Goal: Task Accomplishment & Management: Use online tool/utility

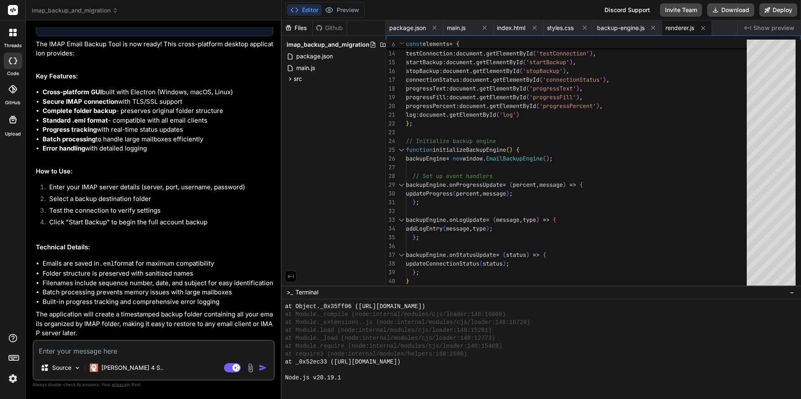
scroll to position [896, 0]
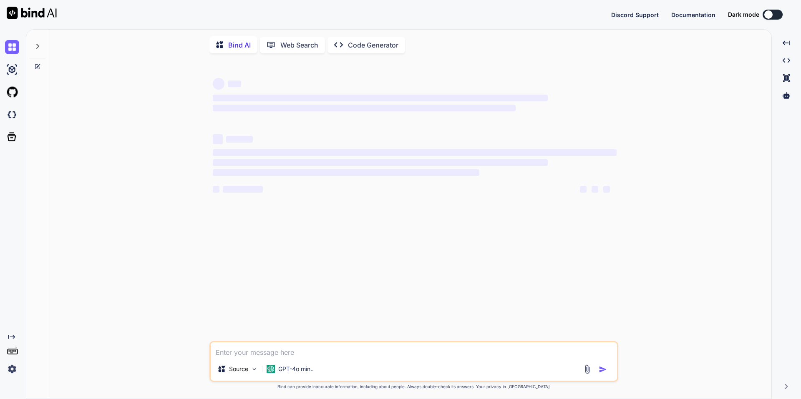
type textarea "x"
click at [14, 115] on img at bounding box center [12, 115] width 14 height 14
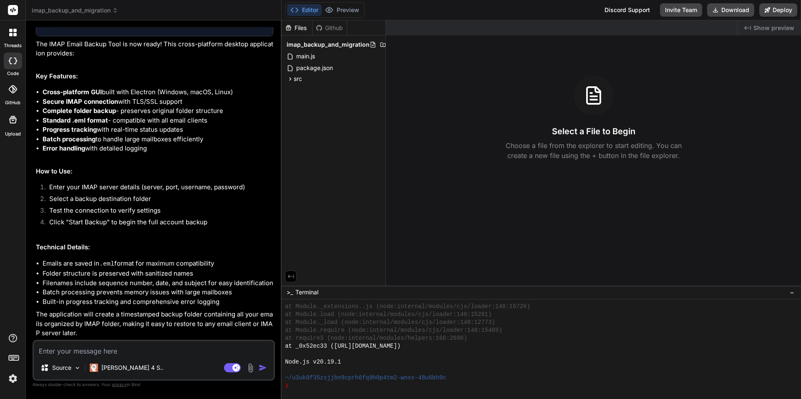
scroll to position [230, 0]
click at [342, 4] on div "Editor Preview Disabled until preview for your project is generated" at bounding box center [325, 10] width 80 height 16
click at [771, 2] on div "Editor Preview Disabled until preview for your project is generated Discord Sup…" at bounding box center [541, 10] width 519 height 20
click at [776, 9] on button "Deploy" at bounding box center [778, 9] width 38 height 13
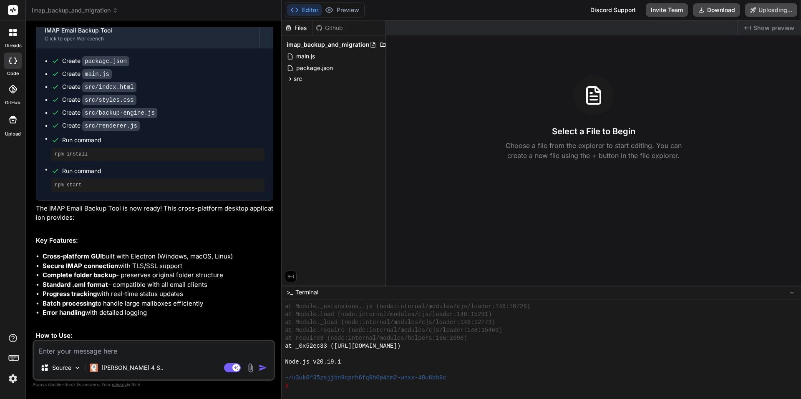
scroll to position [405, 0]
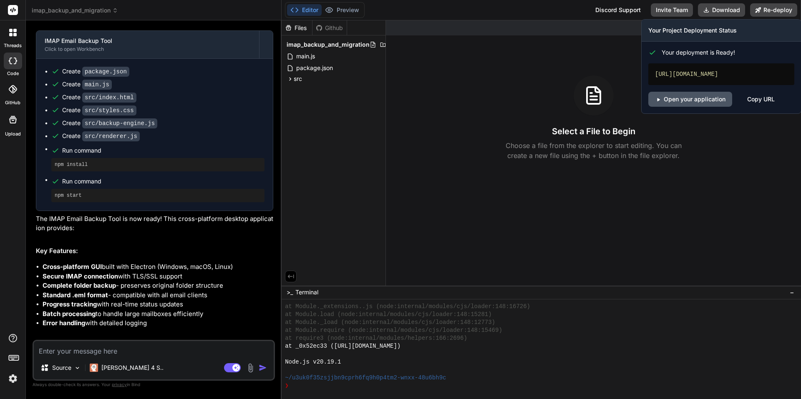
click at [683, 102] on link "Open your application" at bounding box center [690, 99] width 84 height 15
click at [786, 8] on button "Re-deploy" at bounding box center [773, 9] width 47 height 13
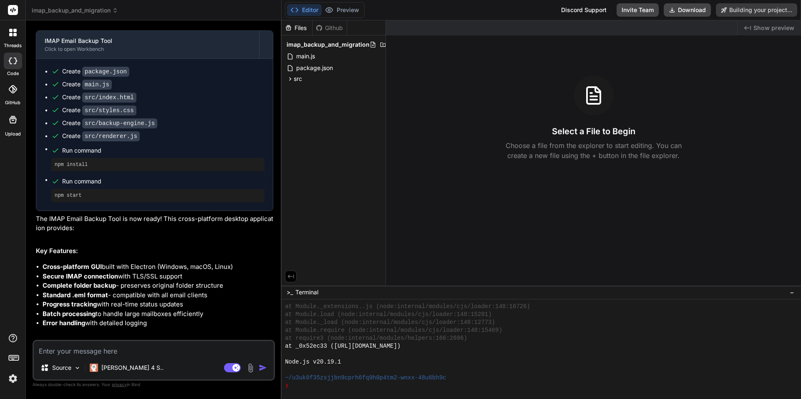
type textarea "x"
click at [519, 83] on div "Select a File to Begin Choose a file from the explorer to start editing. You ca…" at bounding box center [593, 118] width 415 height 85
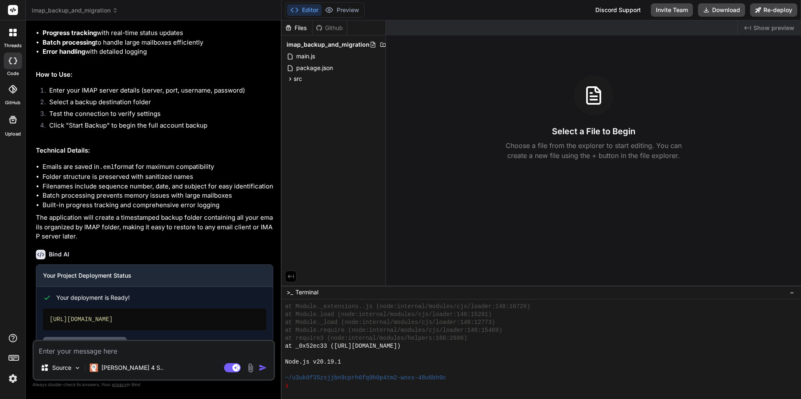
scroll to position [720, 0]
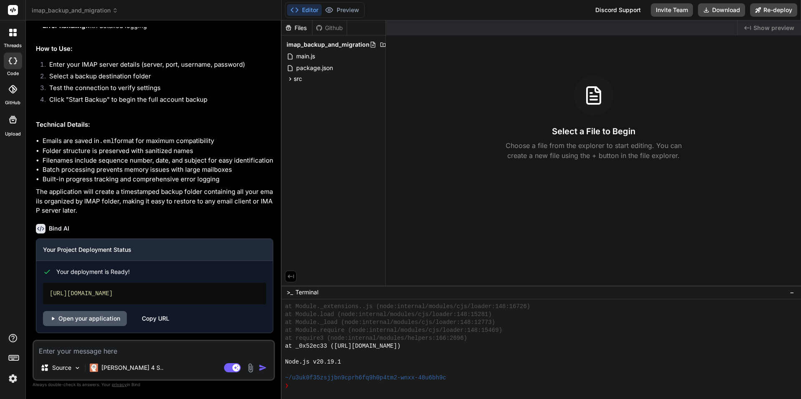
click at [73, 312] on link "Open your application" at bounding box center [85, 318] width 84 height 15
click at [113, 351] on textarea at bounding box center [154, 348] width 240 height 15
type textarea "D"
type textarea "x"
type textarea "Di"
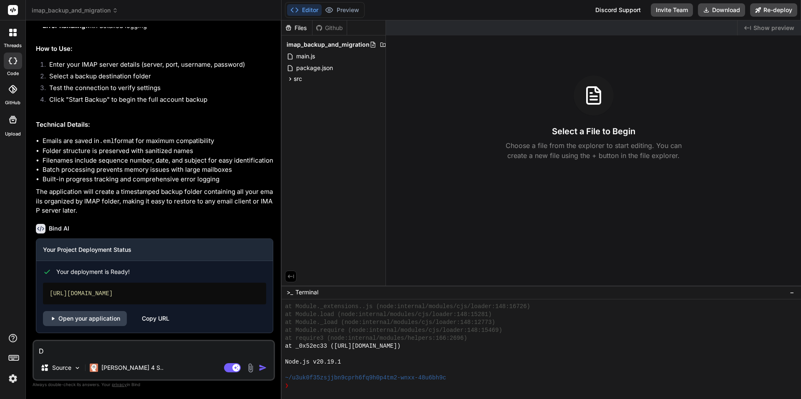
type textarea "x"
type textarea "Die"
type textarea "x"
type textarea "Die"
type textarea "x"
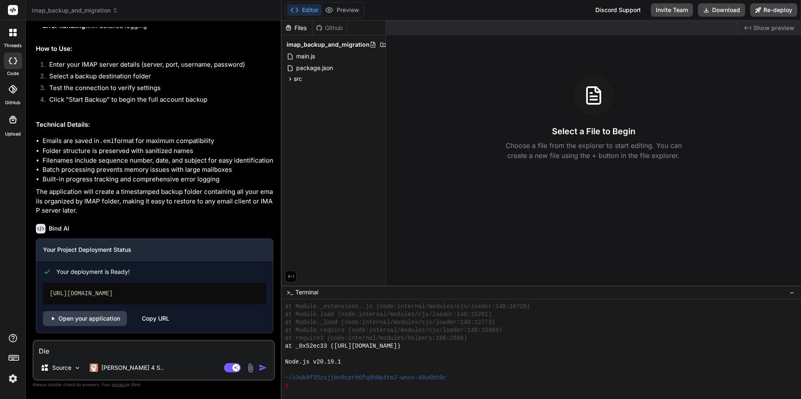
type textarea "Die A"
type textarea "x"
type textarea "Die Ap"
type textarea "x"
type textarea "Die App"
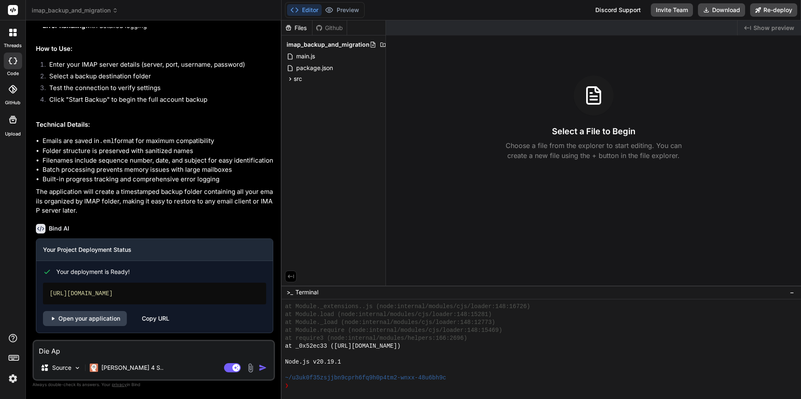
type textarea "x"
type textarea "Die App"
type textarea "x"
type textarea "Die App f"
type textarea "x"
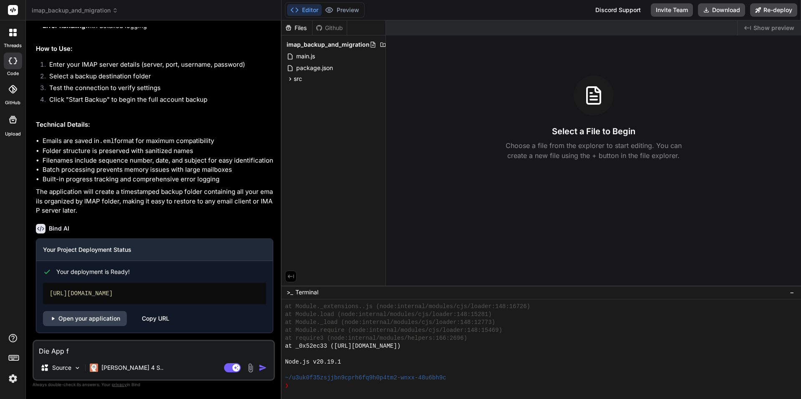
type textarea "Die App fu"
type textarea "x"
type textarea "Die App fun"
type textarea "x"
type textarea "Die App funk"
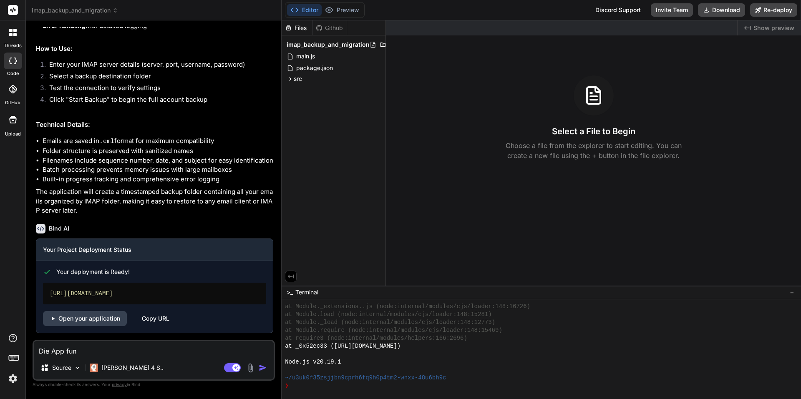
type textarea "x"
type textarea "Die App funkt"
type textarea "x"
type textarea "Die App funkti"
type textarea "x"
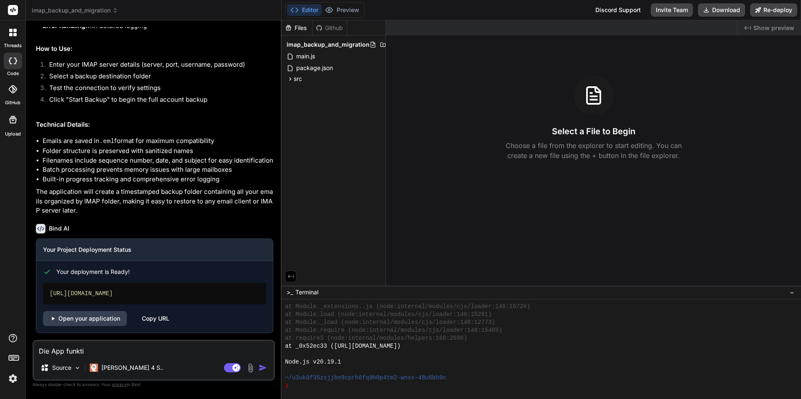
type textarea "Die App funktio"
type textarea "x"
type textarea "Die App funktion"
type textarea "x"
type textarea "Die App funktioni"
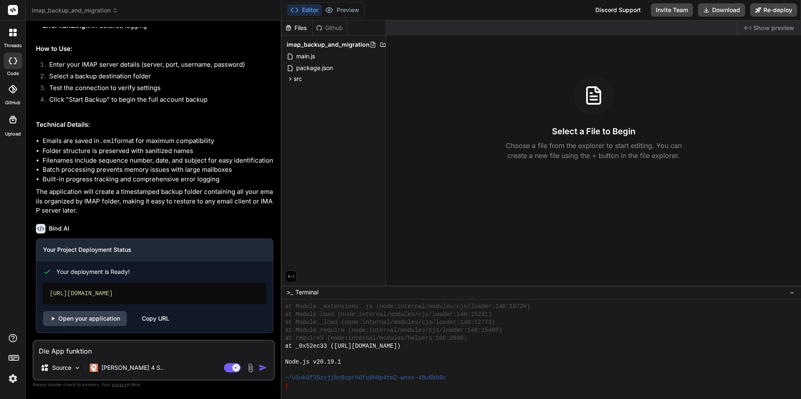
type textarea "x"
type textarea "Die App funktionie"
type textarea "x"
type textarea "Die App funktionier"
type textarea "x"
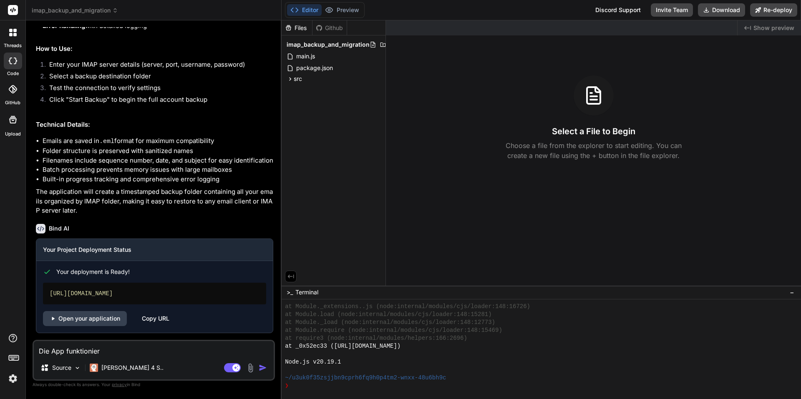
type textarea "Die App funktioniert"
type textarea "x"
type textarea "Die App funktioniert"
type textarea "x"
type textarea "Die App funktioniert n"
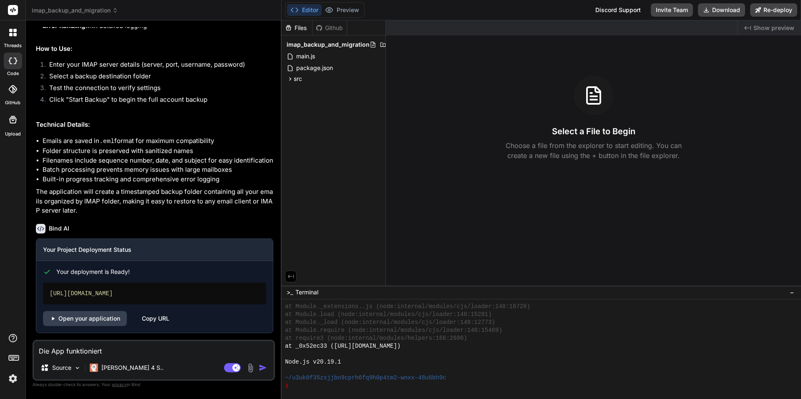
type textarea "x"
type textarea "Die App funktioniert ni"
type textarea "x"
type textarea "Die App funktioniert nic"
type textarea "x"
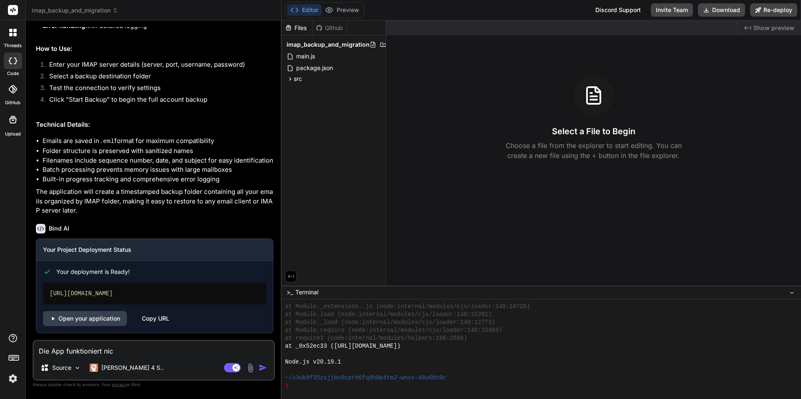
type textarea "Die App funktioniert nich"
type textarea "x"
type textarea "Die App funktioniert nicht"
type textarea "x"
type textarea "Die App funktioniert nicht."
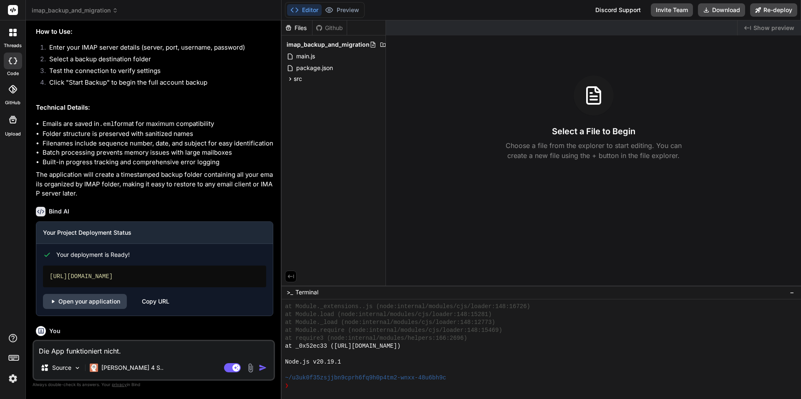
type textarea "x"
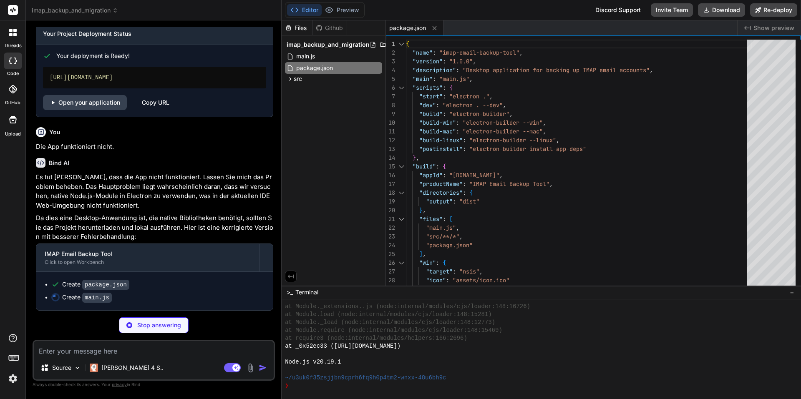
scroll to position [936, 0]
type textarea "x"
type textarea "// Allow self-signed certificates for IMAP connections event.preventDefault(); …"
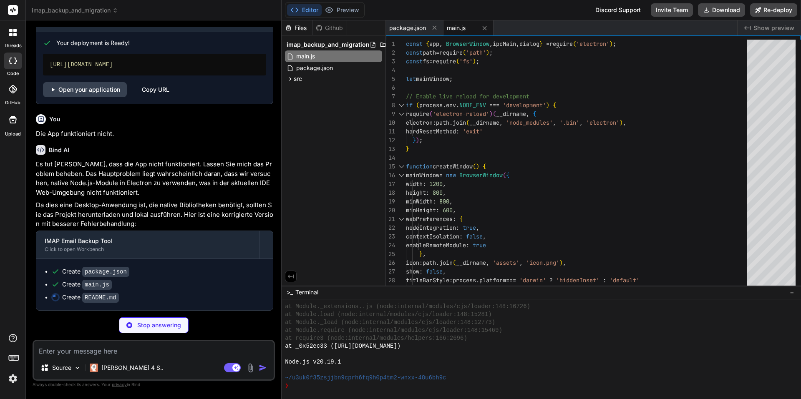
scroll to position [949, 0]
type textarea "x"
type textarea "MIT License - see LICENSE file for details."
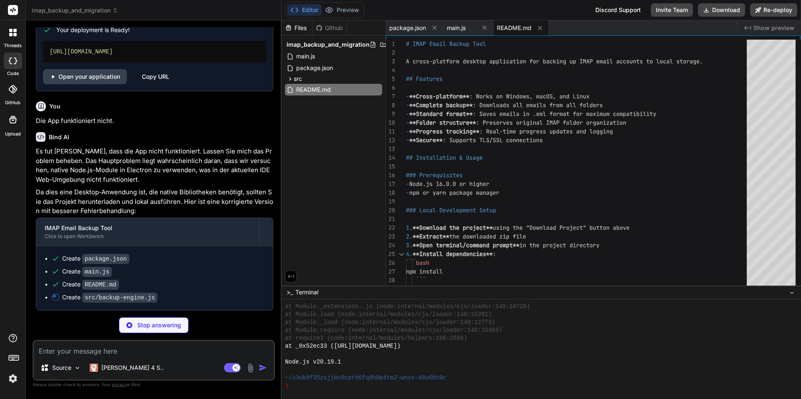
scroll to position [962, 0]
type textarea "x"
type textarea "} // Export for use in renderer window.EmailBackupEngine = EmailBackupEngine;"
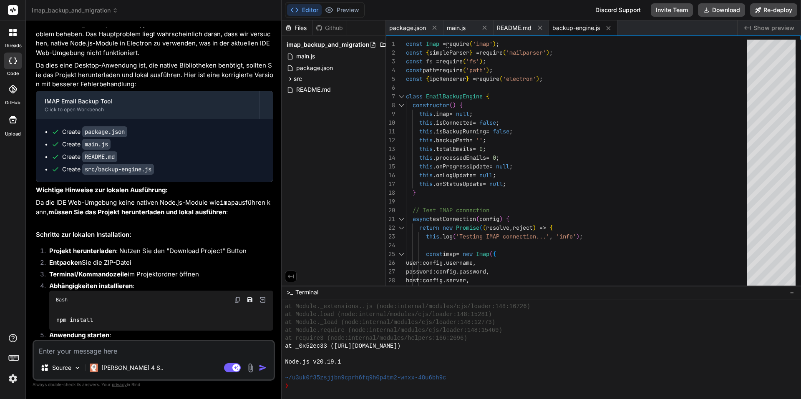
scroll to position [1098, 0]
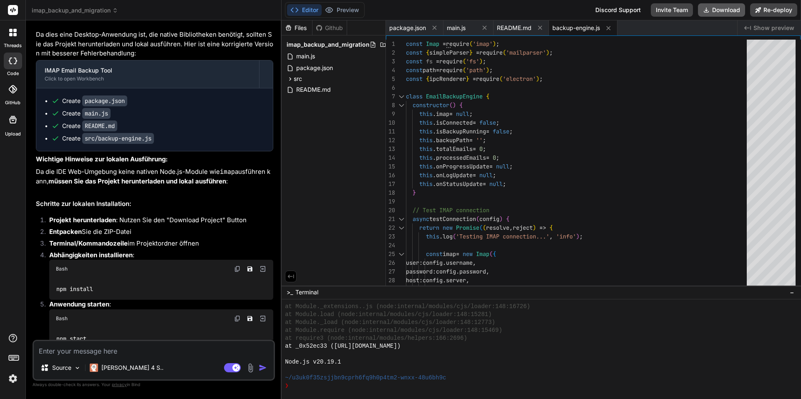
click at [733, 4] on button "Download" at bounding box center [721, 9] width 47 height 13
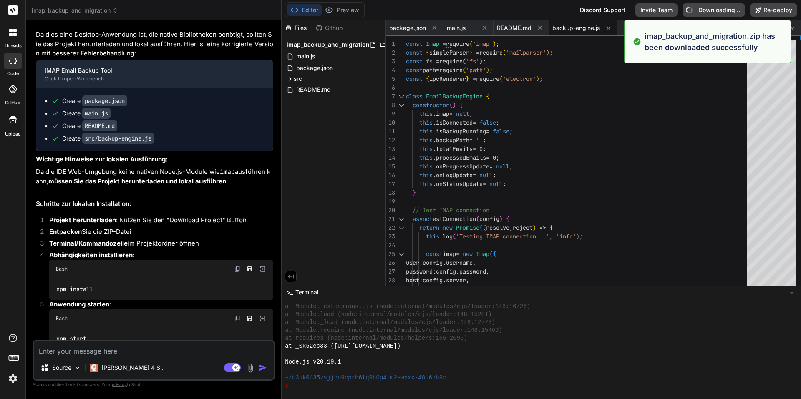
type textarea "x"
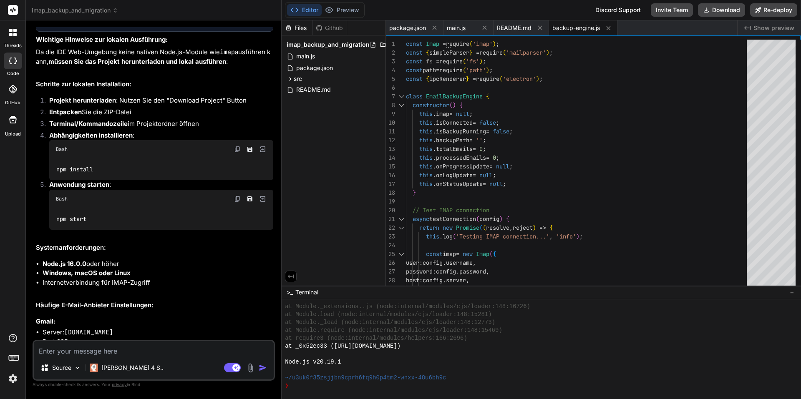
scroll to position [1237, 0]
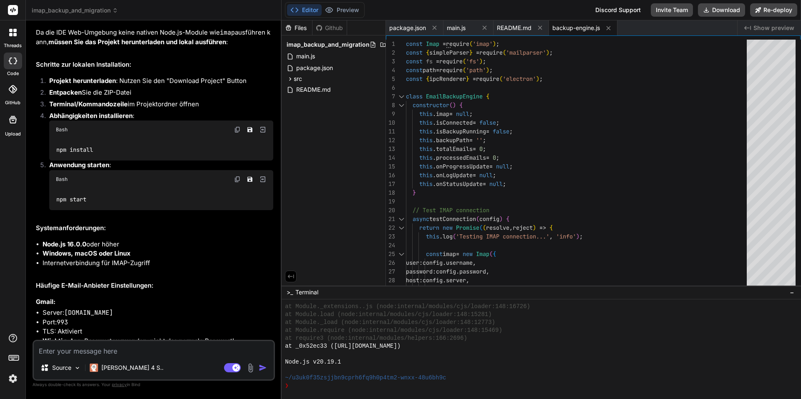
click at [111, 349] on textarea at bounding box center [154, 348] width 240 height 15
type textarea "i"
type textarea "x"
type textarea "ic"
type textarea "x"
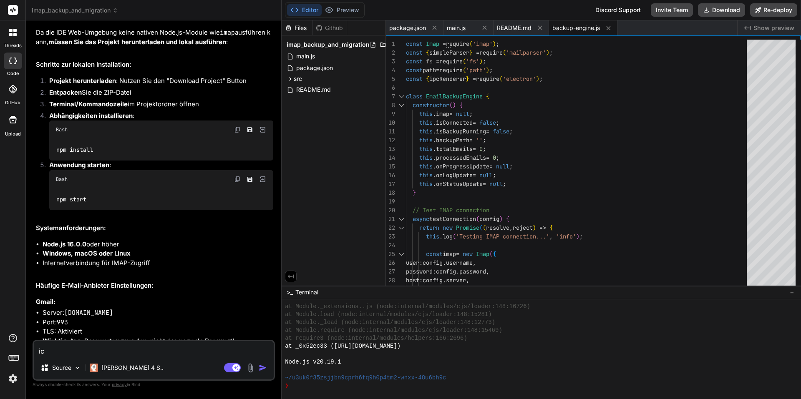
type textarea "ich"
type textarea "x"
type textarea "ich"
type textarea "x"
type textarea "ich e"
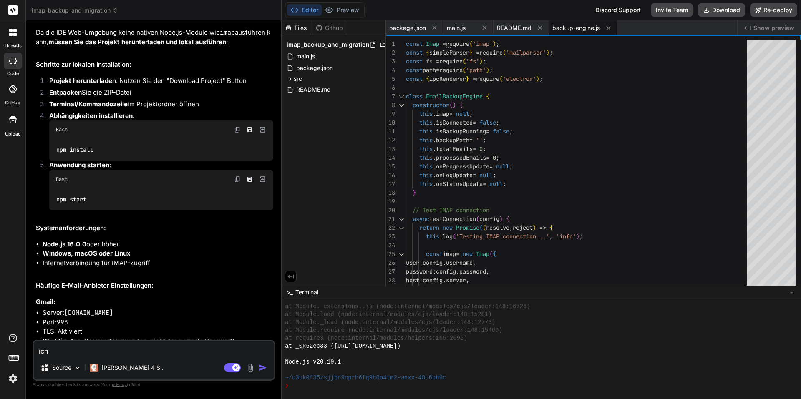
type textarea "x"
type textarea "ich er"
type textarea "x"
type textarea "ich erh"
type textarea "x"
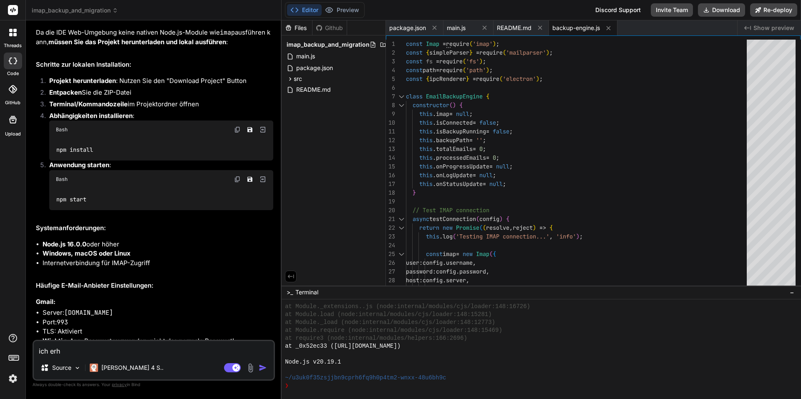
type textarea "ich erha"
type textarea "x"
type textarea "ich erhal"
type textarea "x"
type textarea "ich erhalo"
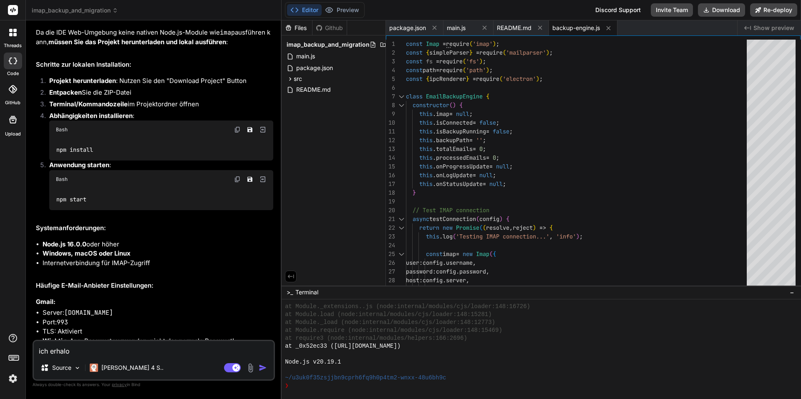
type textarea "x"
type textarea "ich erhalot"
type textarea "x"
type textarea "ich erhalote"
type textarea "x"
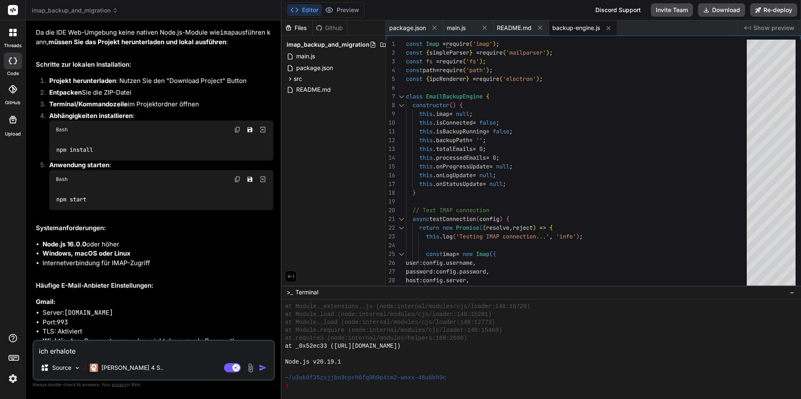
type textarea "ich erhalote"
type textarea "x"
type textarea "ich erhalote"
type textarea "x"
type textarea "ich erhalot"
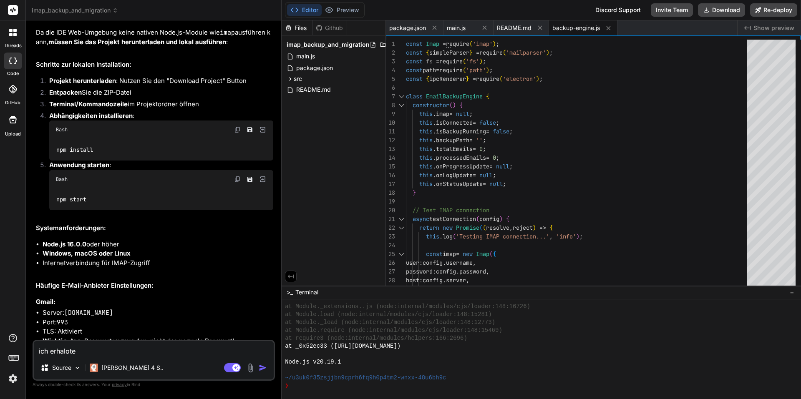
type textarea "x"
type textarea "ich erhalo"
type textarea "x"
type textarea "ich erhal"
type textarea "x"
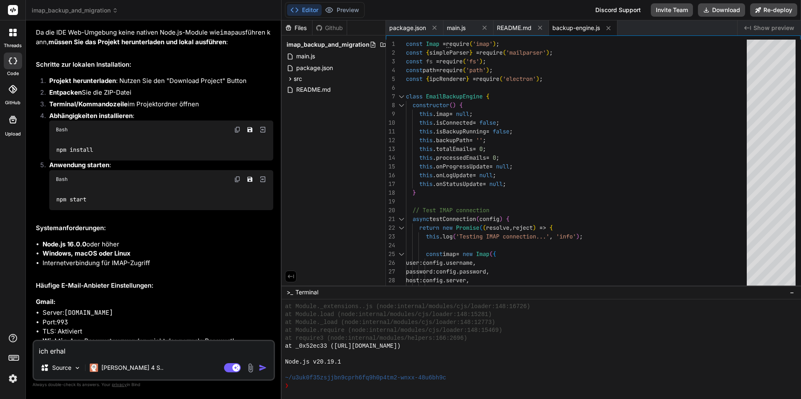
type textarea "ich erhalt"
type textarea "x"
type textarea "ich erhalte"
type textarea "x"
type textarea "ich erhalte"
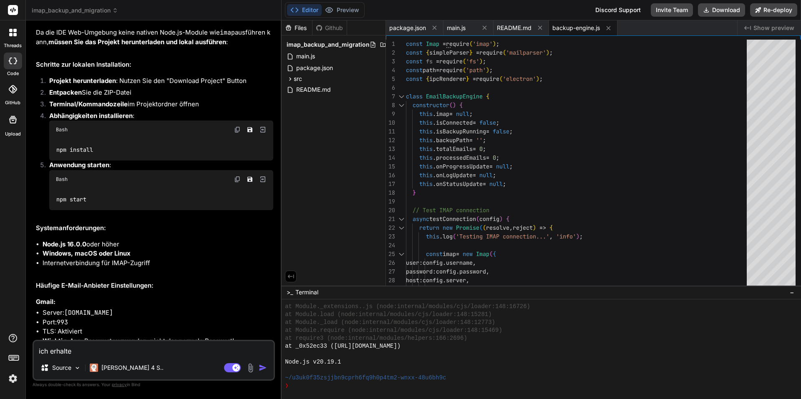
type textarea "x"
type textarea "ich erhalte d"
type textarea "x"
type textarea "ich erhalte di"
type textarea "x"
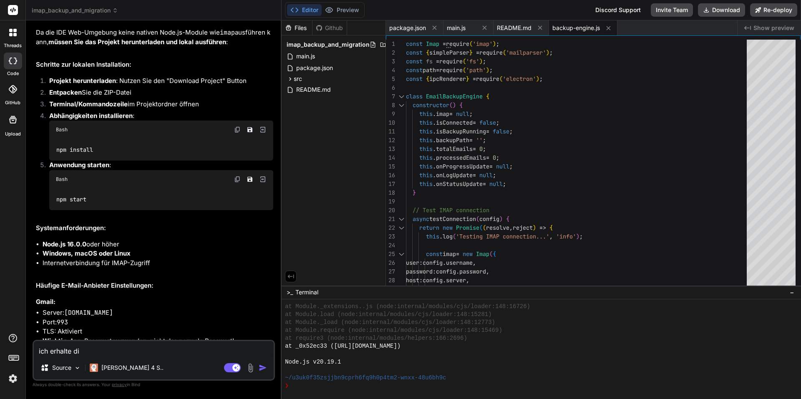
type textarea "ich erhalte die"
type textarea "x"
type textarea "ich erhalte dies"
type textarea "x"
type textarea "ich erhalte diese"
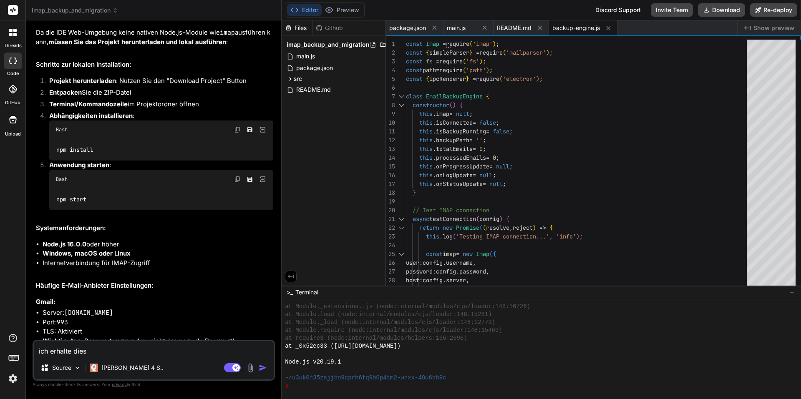
type textarea "x"
type textarea "ich erhalte diese"
type textarea "x"
type textarea "ich erhalte diese f"
type textarea "x"
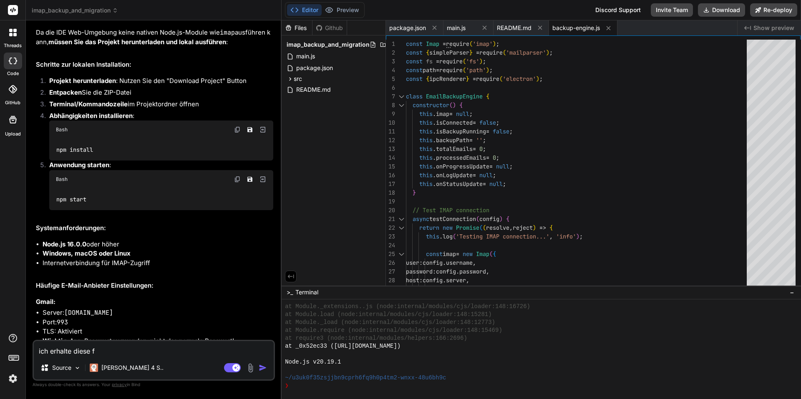
type textarea "ich erhalte diese fe"
type textarea "x"
type textarea "ich erhalte diese feh"
type textarea "x"
type textarea "ich erhalte diese [PERSON_NAME]"
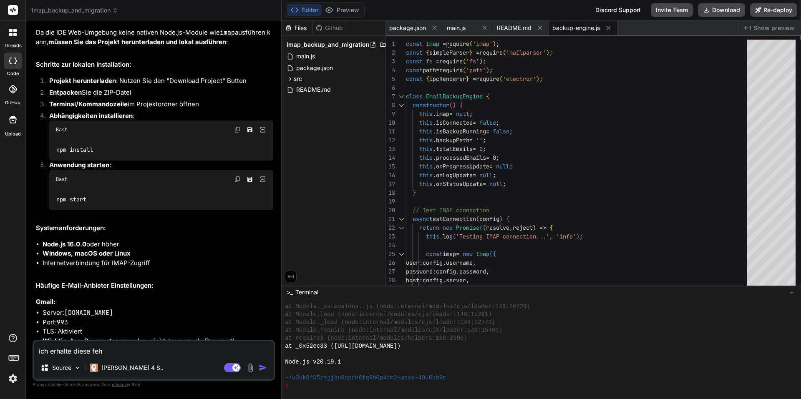
type textarea "x"
type textarea "ich erhalte diese fehle"
type textarea "x"
type textarea "ich erhalte diese fehler"
type textarea "x"
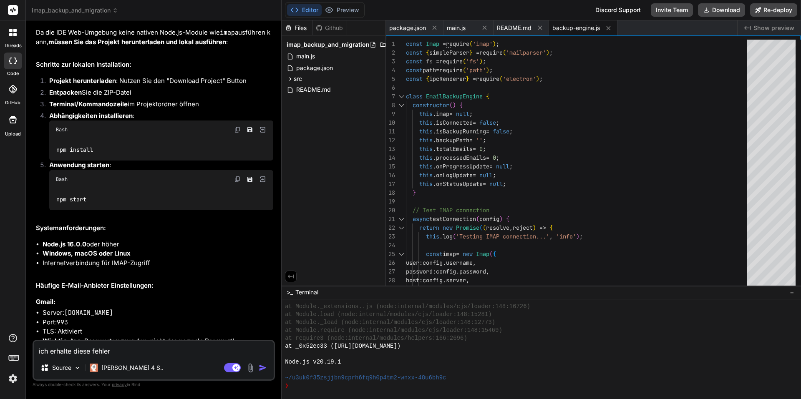
type textarea "ich erhalte diese fehlerm"
type textarea "x"
type textarea "ich erhalte diese fehlerme"
type textarea "x"
type textarea "ich erhalte diese fehlermel"
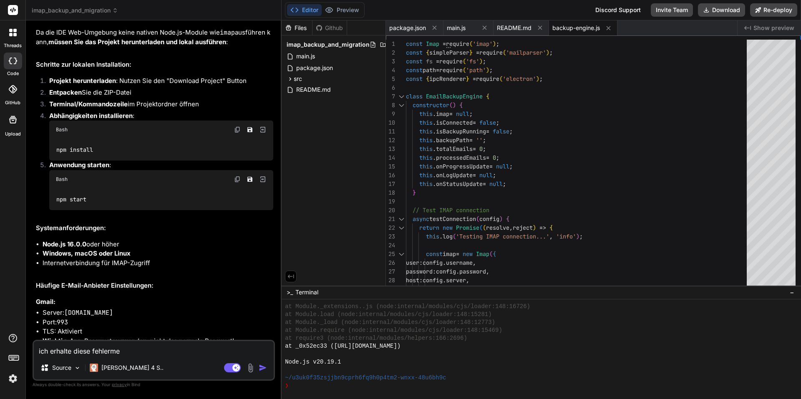
type textarea "x"
type textarea "ich erhalte diese fehlermeld"
type textarea "x"
type textarea "ich erhalte diese fehlermeldu"
type textarea "x"
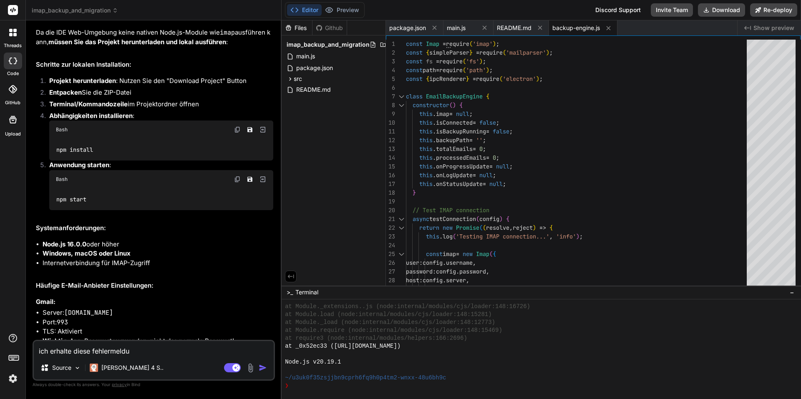
type textarea "ich erhalte diese fehlermeldun"
type textarea "x"
type textarea "ich erhalte diese fehlermeldung"
type textarea "x"
type textarea "ich erhalte diese fehlermeldung:"
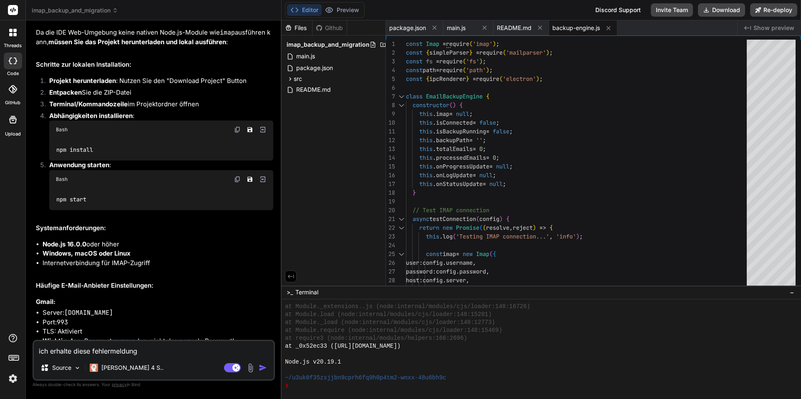
type textarea "x"
type textarea "ich erhalte diese fehlermeldung:"
type textarea "x"
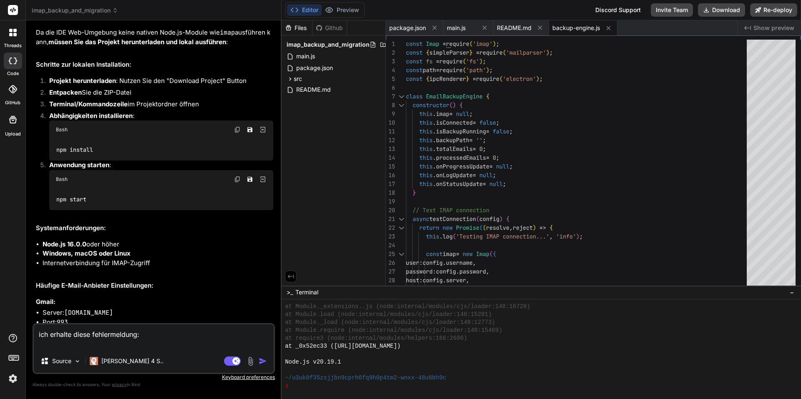
type textarea "ich erhalte diese fehlermeldung:"
type textarea "x"
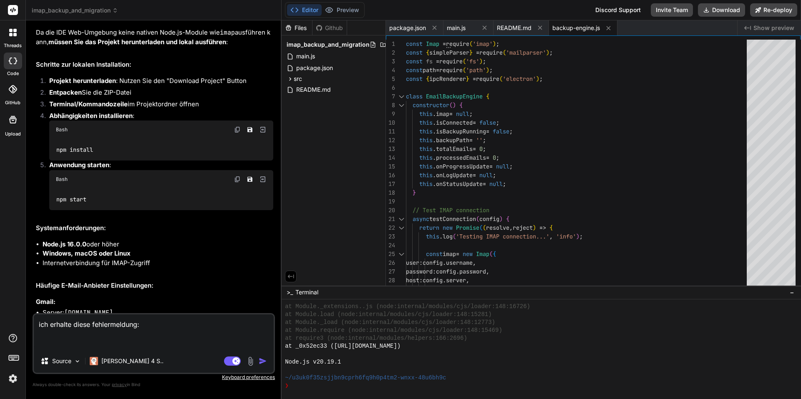
paste textarea "[17040:0924/153303.024:ERROR:gpu_process_[DOMAIN_NAME](991)] GPU process exited…"
type textarea "ich erhalte diese fehlermeldung: [17040:0924/153303.024:ERROR:gpu_process_[DOMA…"
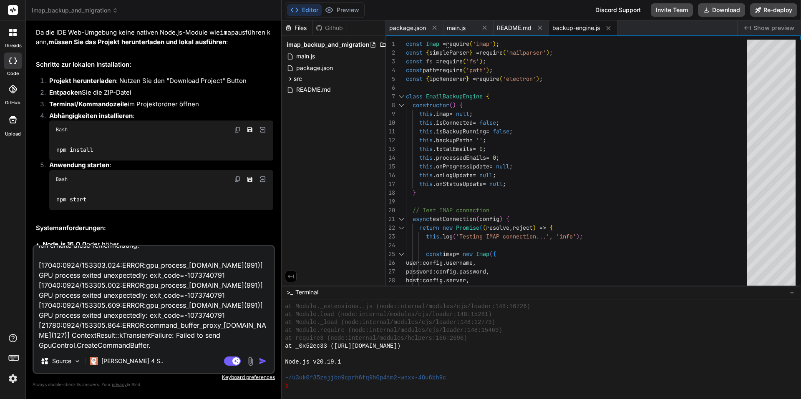
type textarea "x"
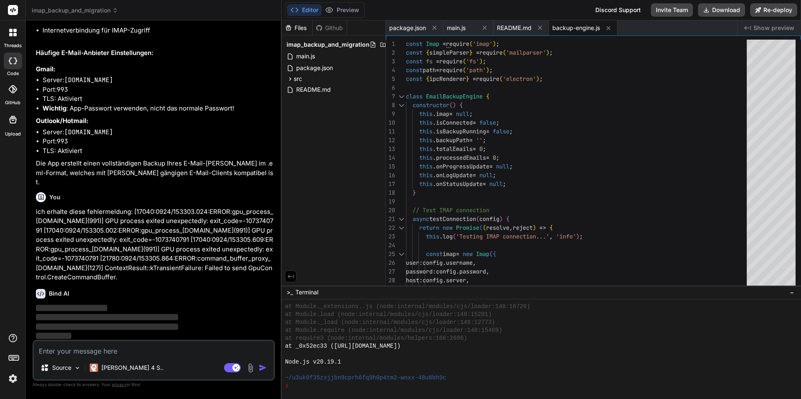
scroll to position [1471, 0]
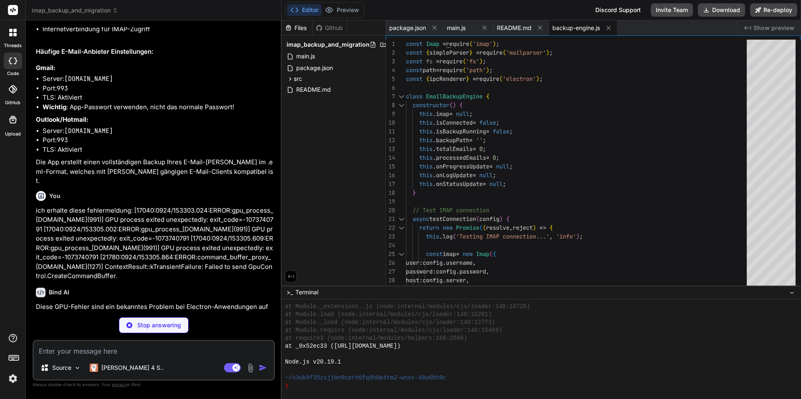
type textarea "x"
type textarea "console.warn('Application warning:', warning); } });"
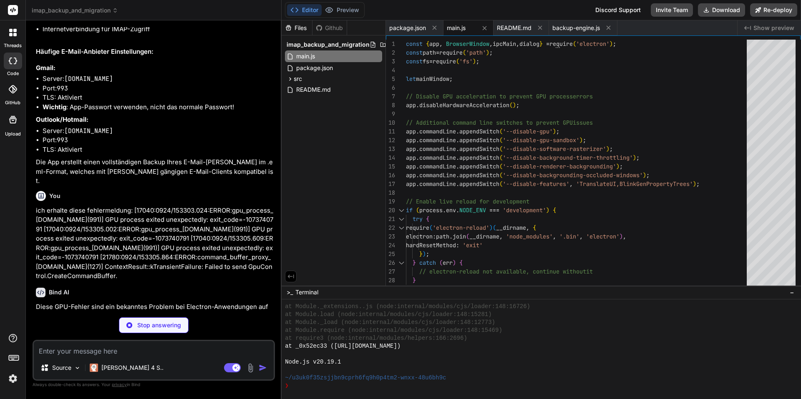
type textarea "x"
type textarea ""author": "IMAP Backup Tool", "license": "MIT", "engines": { "node": ">=16.0.0"…"
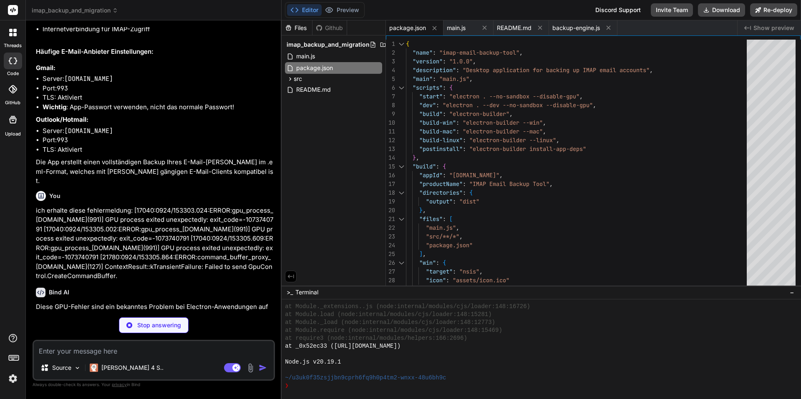
type textarea "x"
type textarea "@echo off echo Starting IMAP Email Backup Tool... electron . --no-sandbox --dis…"
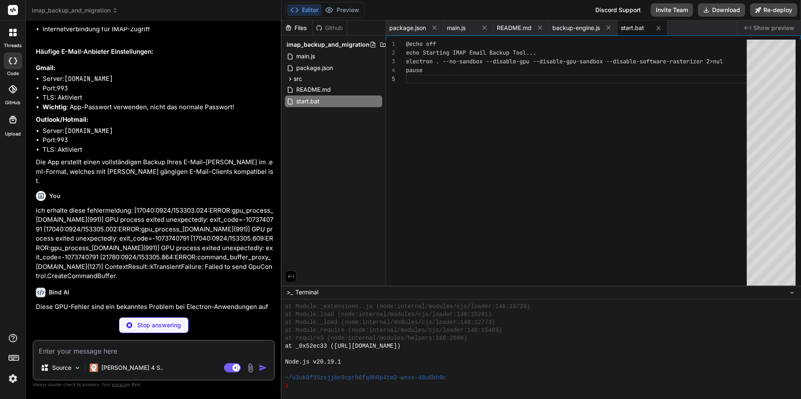
type textarea "x"
type textarea "#!/bin/bash echo "Starting IMAP Email Backup Tool..." electron . --no-sandbox -…"
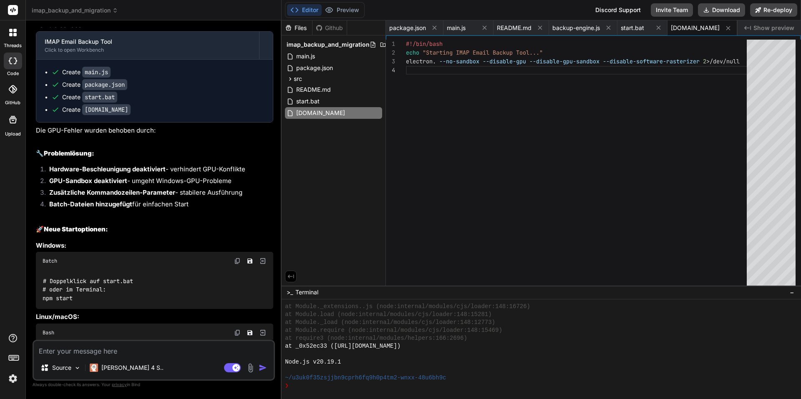
scroll to position [1819, 0]
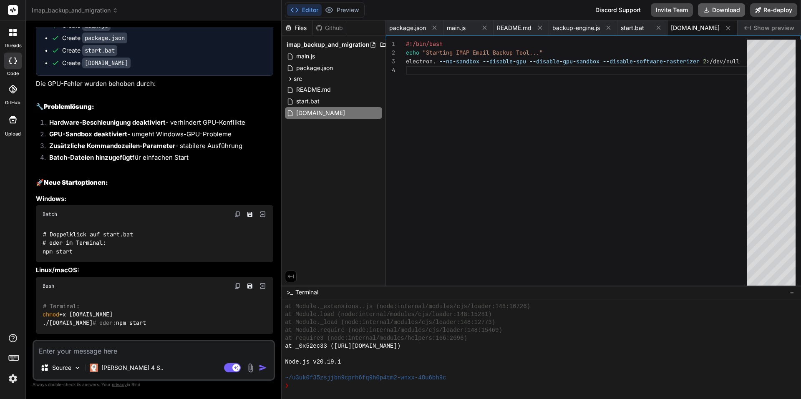
click at [718, 10] on button "Download" at bounding box center [721, 9] width 47 height 13
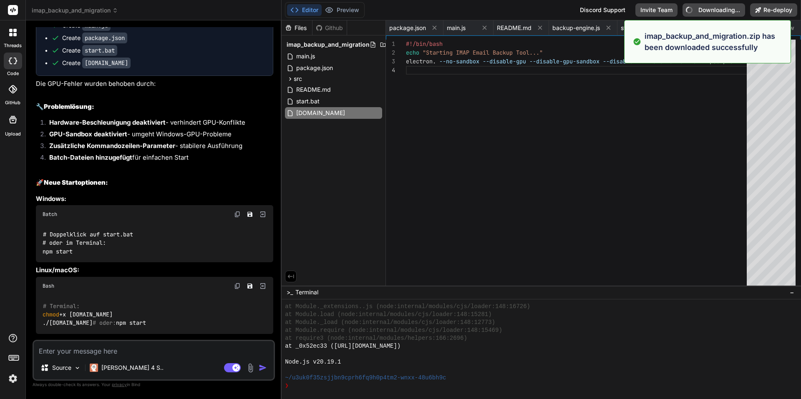
type textarea "x"
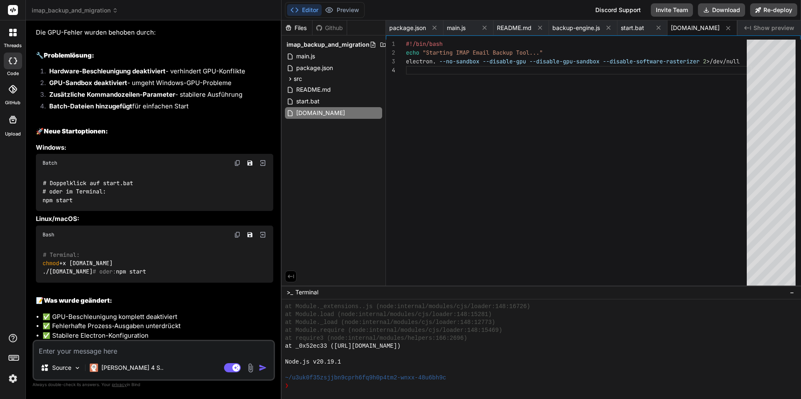
scroll to position [1939, 0]
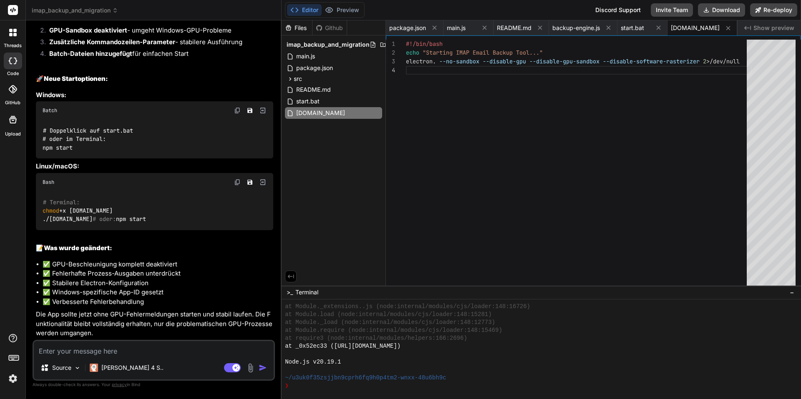
click at [141, 341] on div "Source Claude 4 S.. Agent Mode. When this toggle is activated, AI automatically…" at bounding box center [154, 360] width 242 height 41
type textarea "J"
type textarea "x"
type textarea "Je"
type textarea "x"
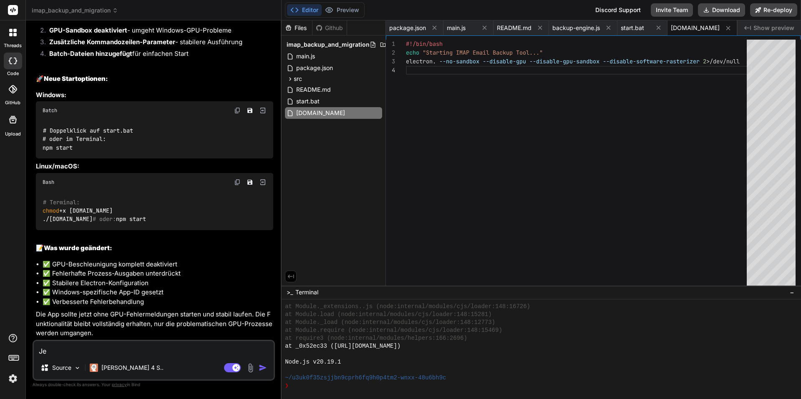
type textarea "Jet"
type textarea "x"
type textarea "Jetz"
type textarea "x"
type textarea "Jetzt"
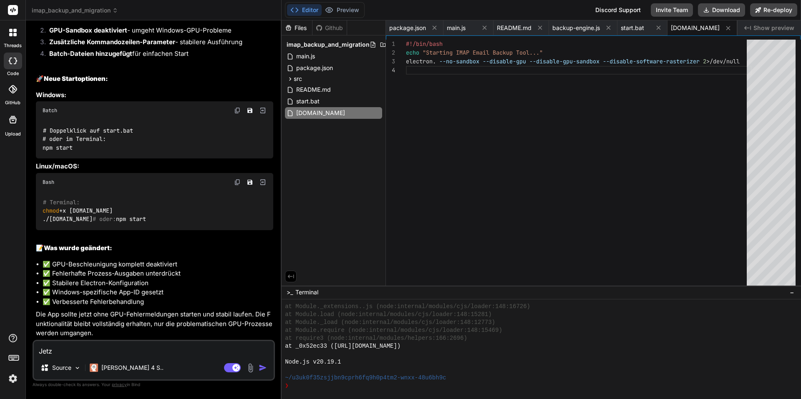
type textarea "x"
type textarea "Jetzt"
type textarea "x"
type textarea "Jetzt e"
type textarea "x"
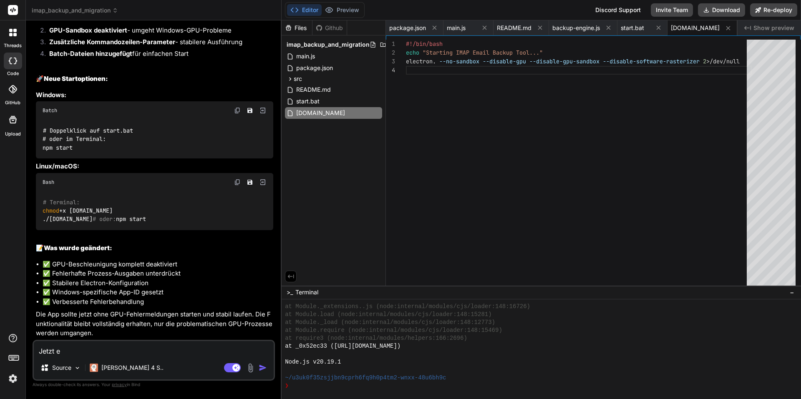
type textarea "Jetzt er"
type textarea "x"
type textarea "Jetzt erh"
type textarea "x"
type textarea "Jetzt erha"
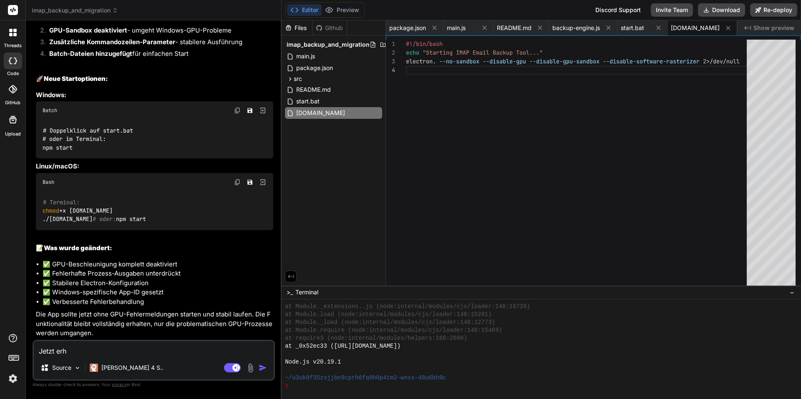
type textarea "x"
type textarea "Jetzt erhal"
type textarea "x"
type textarea "Jetzt erhalt"
type textarea "x"
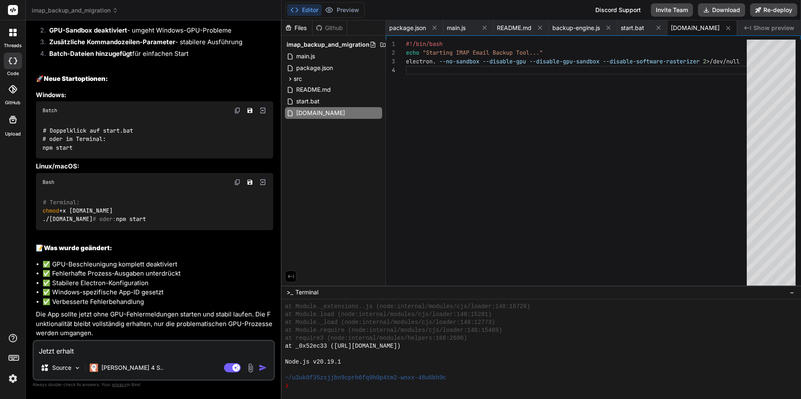
type textarea "Jetzt erhalte"
type textarea "x"
type textarea "Jetzt erhalte"
type textarea "x"
type textarea "Jetzt erhalte i"
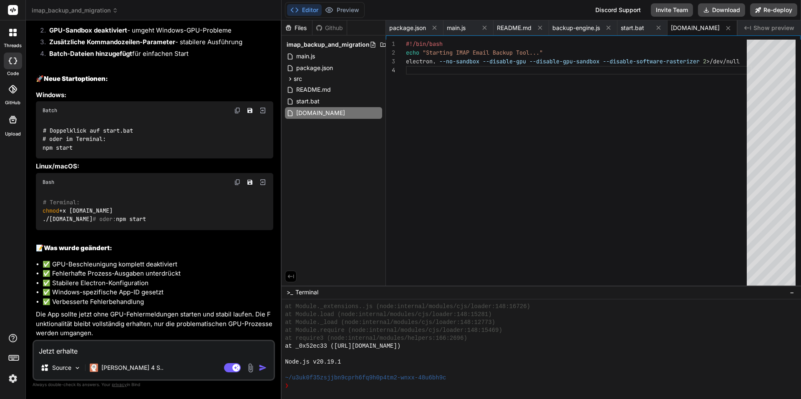
type textarea "x"
type textarea "Jetzt erhalte ic"
type textarea "x"
type textarea "Jetzt erhalte ich"
type textarea "x"
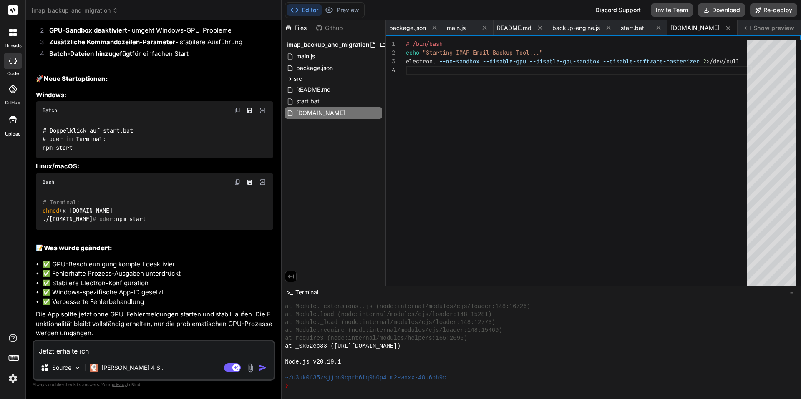
type textarea "Jetzt erhalte ich"
type textarea "x"
type textarea "Jetzt erhalte ich d"
type textarea "x"
type textarea "Jetzt erhalte ich di"
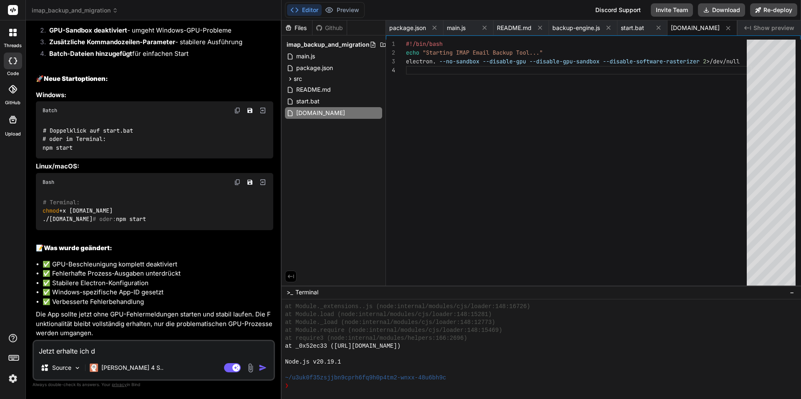
type textarea "x"
type textarea "Jetzt erhalte ich die"
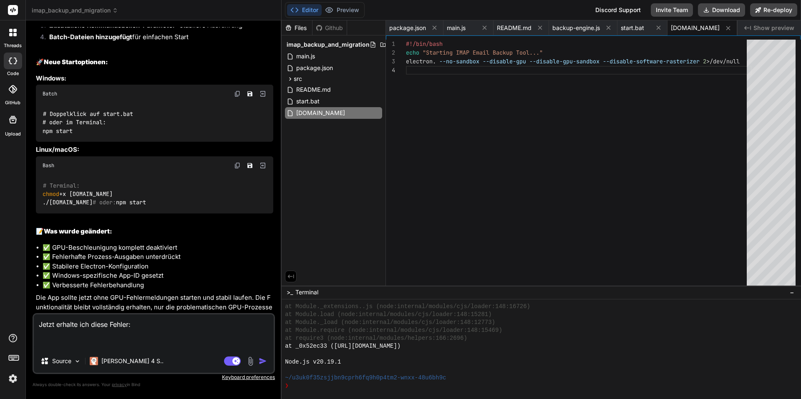
paste textarea "[33748:0924/153547.443:ERROR:gpu_channel_[DOMAIN_NAME](948)] Failed to create G…"
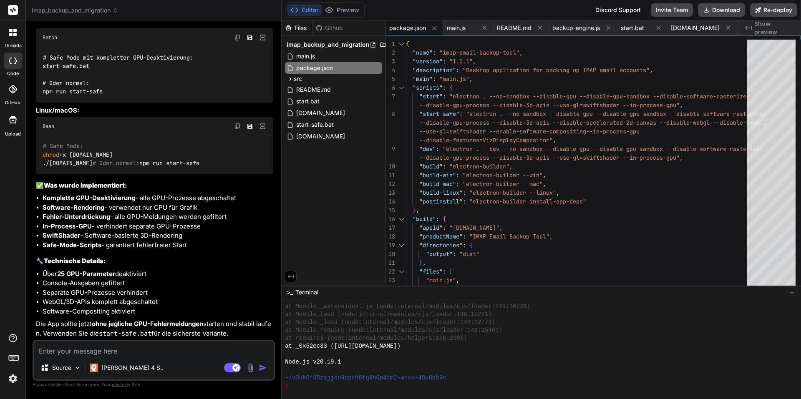
scroll to position [2544, 0]
click at [241, 268] on div "Diese GPU-Kontextfehler sind hartnäckig. Lassen Sie uns eine noch robustere Lös…" at bounding box center [154, 88] width 237 height 501
click at [718, 2] on div "Editor Preview Disabled until preview for your project is generated Discord Sup…" at bounding box center [541, 10] width 519 height 20
click at [719, 8] on button "Download" at bounding box center [721, 9] width 47 height 13
drag, startPoint x: 103, startPoint y: 160, endPoint x: 33, endPoint y: 171, distance: 71.4
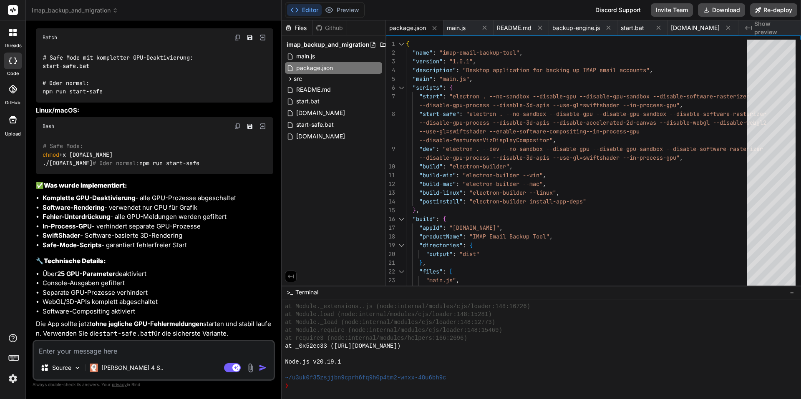
click at [33, 171] on div "You Create a desktop application that performs a full backup of an IMAP email a…" at bounding box center [154, 213] width 242 height 372
copy code "npm run start-safe"
click at [106, 347] on textarea at bounding box center [154, 348] width 240 height 15
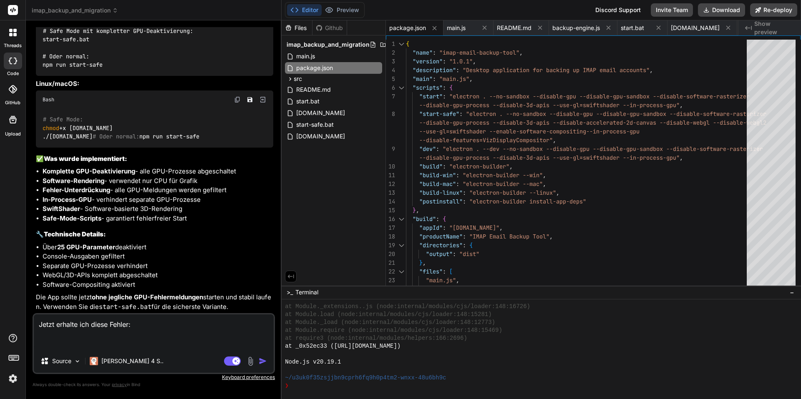
paste textarea "[17944:0924/153943.847:ERROR:cache_util_[DOMAIN_NAME](20)] Unable to move the c…"
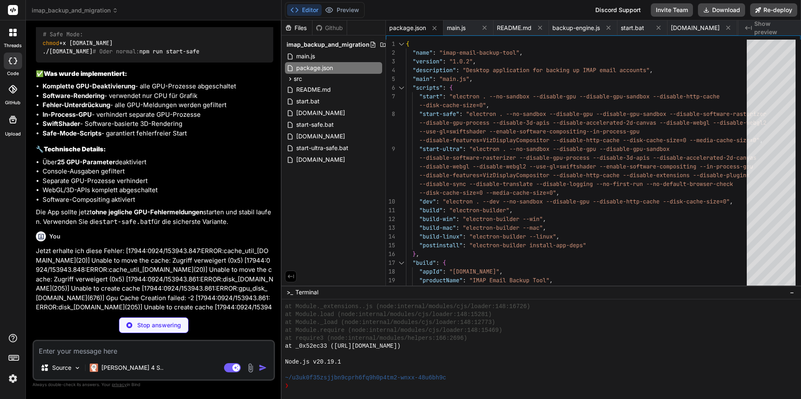
scroll to position [2573, 0]
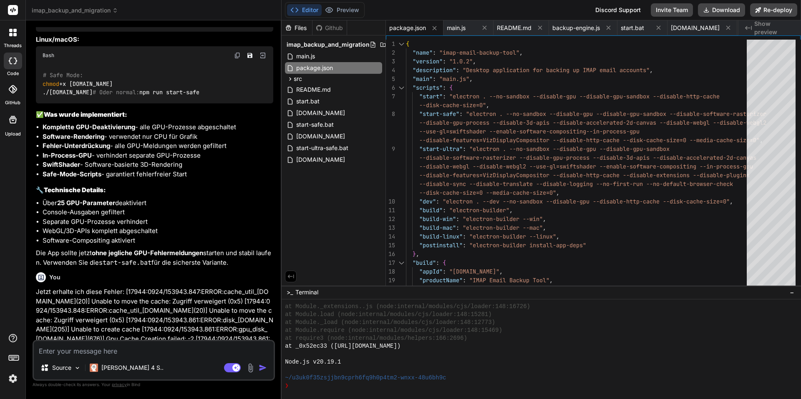
click at [154, 195] on h3 "🔧 Technische Details:" at bounding box center [154, 191] width 237 height 10
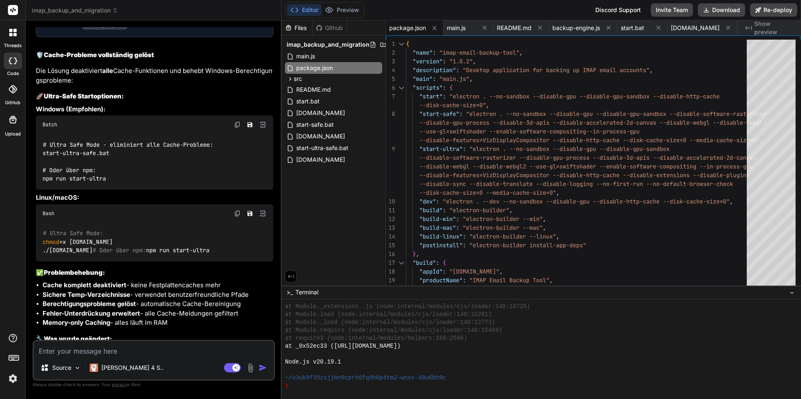
scroll to position [3263, 0]
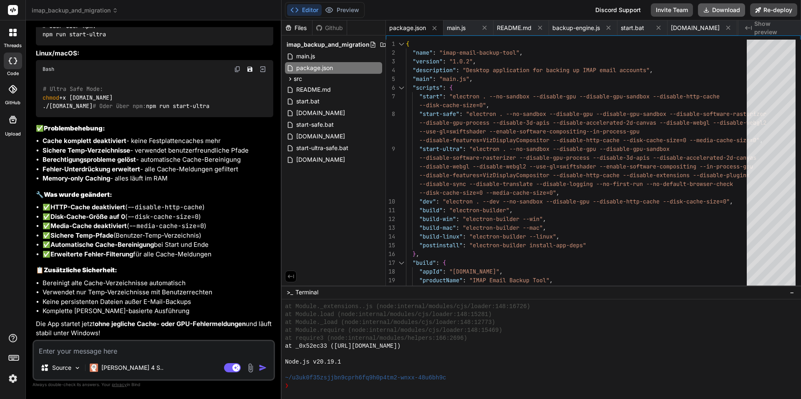
click at [730, 11] on button "Download" at bounding box center [721, 9] width 47 height 13
click at [201, 315] on li "Komplette [PERSON_NAME]-basierte Ausführung" at bounding box center [158, 312] width 231 height 10
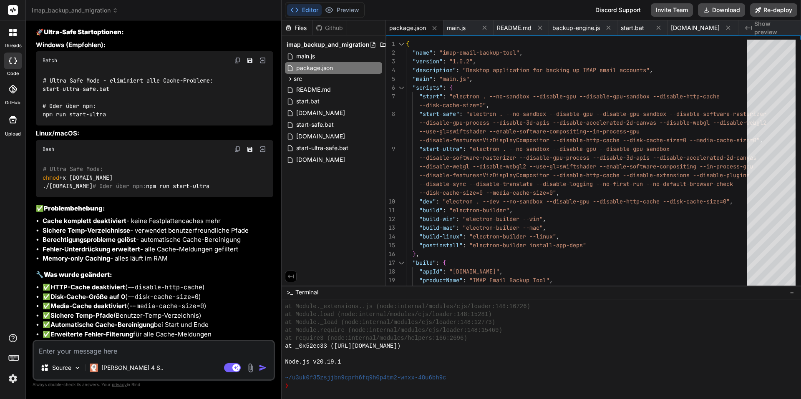
click at [85, 119] on code "# Ultra Safe Mode - eliminiert alle Cache-Probleme: start-ultra-safe.bat # Oder…" at bounding box center [128, 97] width 171 height 43
click at [86, 119] on code "# Ultra Safe Mode - eliminiert alle Cache-Probleme: start-ultra-safe.bat # Oder…" at bounding box center [128, 97] width 171 height 43
click at [77, 119] on code "# Ultra Safe Mode - eliminiert alle Cache-Probleme: start-ultra-safe.bat # Oder…" at bounding box center [128, 97] width 171 height 43
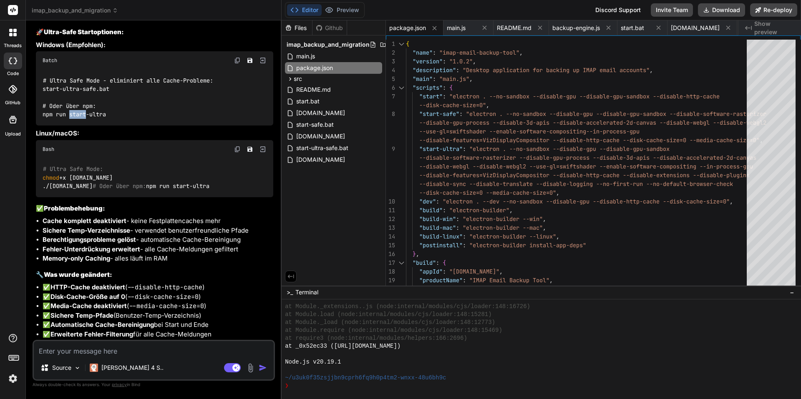
click at [77, 119] on code "# Ultra Safe Mode - eliminiert alle Cache-Probleme: start-ultra-safe.bat # Oder…" at bounding box center [128, 97] width 171 height 43
copy div "npm run start-ultra"
click at [131, 349] on textarea at bounding box center [154, 348] width 240 height 15
paste textarea "[31292:0924/154600.821:INFO:CONSOLE(1)] "Uncaught SyntaxError: Identifier 'ipcR…"
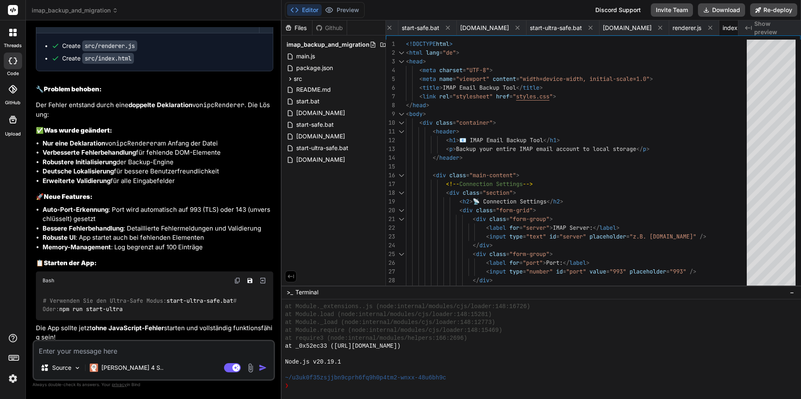
scroll to position [3724, 0]
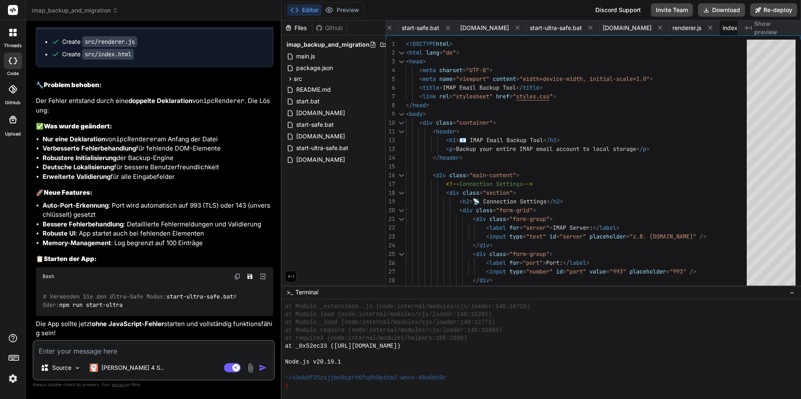
click at [710, 3] on div "Editor Preview Disabled until preview for your project is generated Discord Sup…" at bounding box center [541, 10] width 519 height 20
click at [714, 7] on button "Download" at bounding box center [721, 9] width 47 height 13
click at [171, 310] on div "# Verwenden Sie den Ultra-Safe Modus: start-ultra-safe.bat # Oder: npm run star…" at bounding box center [154, 301] width 237 height 30
click at [672, 26] on span "renderer.js" at bounding box center [686, 28] width 29 height 8
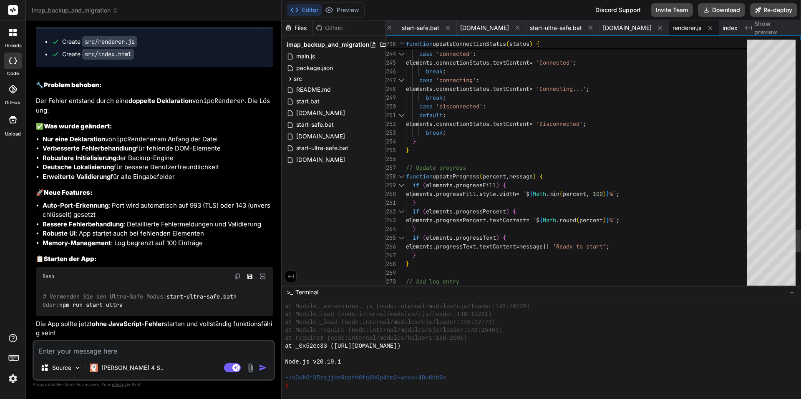
scroll to position [0, 0]
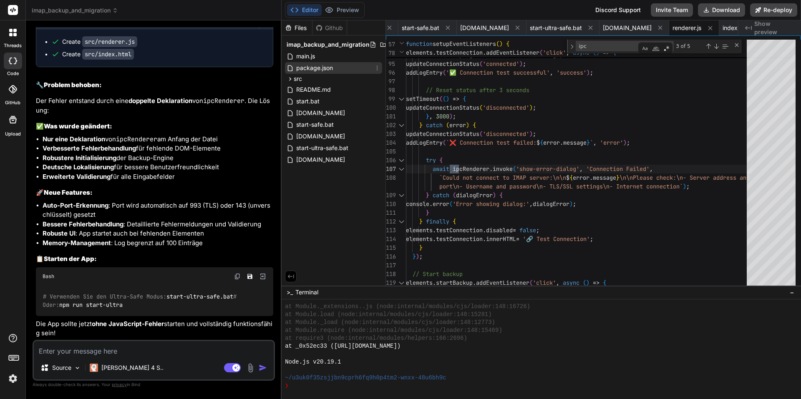
click at [355, 70] on div "package.json" at bounding box center [333, 68] width 97 height 12
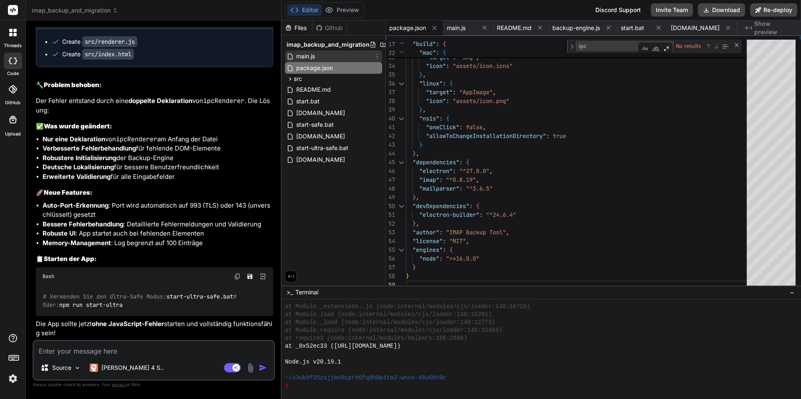
click at [357, 52] on div "main.js" at bounding box center [333, 56] width 97 height 12
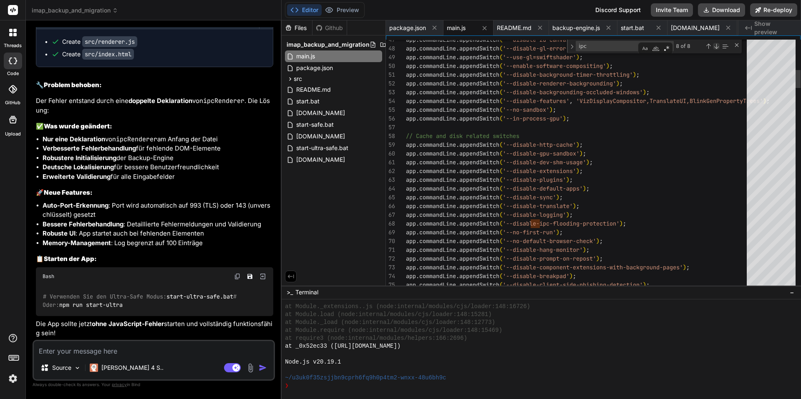
click at [718, 46] on div "Next Match (Enter)" at bounding box center [716, 46] width 7 height 7
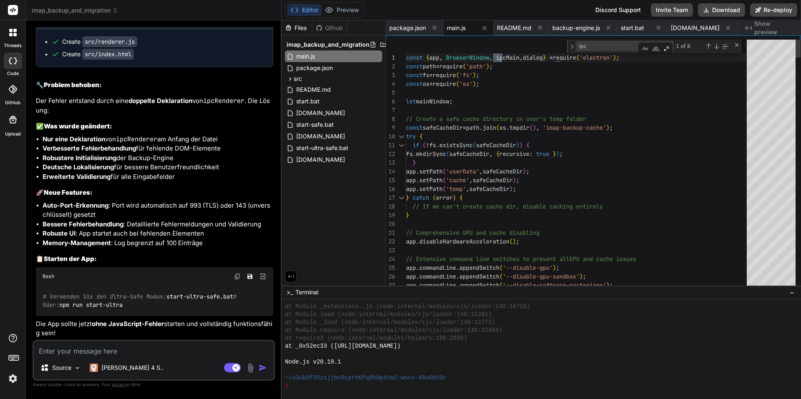
click at [713, 45] on div "1 of 8" at bounding box center [702, 46] width 56 height 10
click at [719, 44] on div "Next Match (Enter)" at bounding box center [716, 46] width 7 height 7
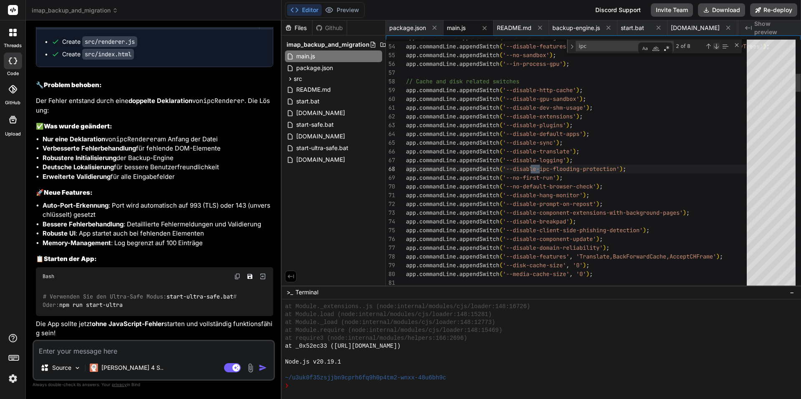
click at [716, 46] on div "Next Match (Enter)" at bounding box center [716, 46] width 7 height 7
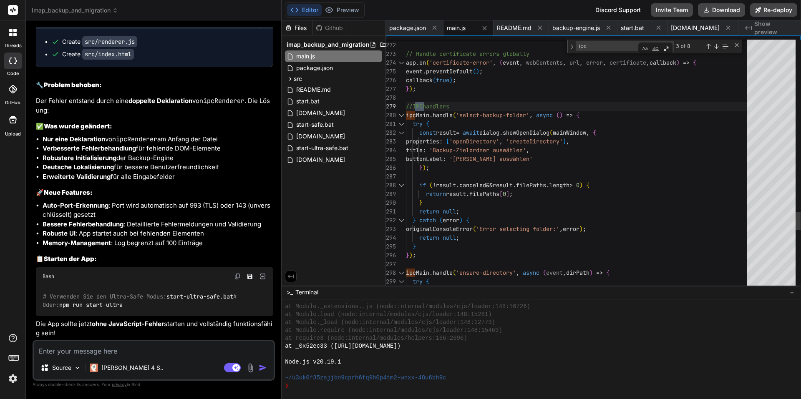
click at [720, 45] on div "3 of 8" at bounding box center [702, 46] width 56 height 10
click at [716, 47] on div "Next Match (Enter)" at bounding box center [716, 46] width 7 height 7
click at [717, 47] on div "Next Match (Enter)" at bounding box center [716, 46] width 7 height 7
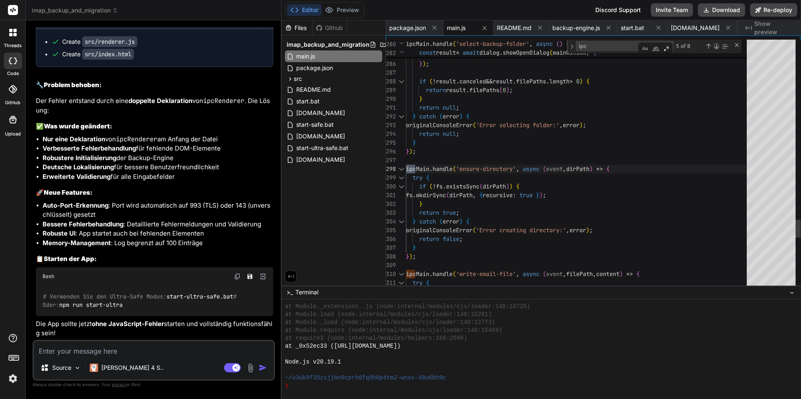
click at [717, 47] on div "Next Match (Enter)" at bounding box center [716, 46] width 7 height 7
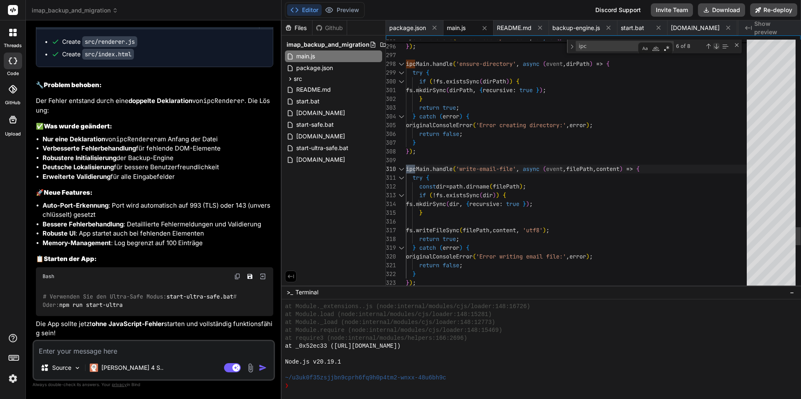
click at [717, 47] on div "Next Match (Enter)" at bounding box center [716, 46] width 7 height 7
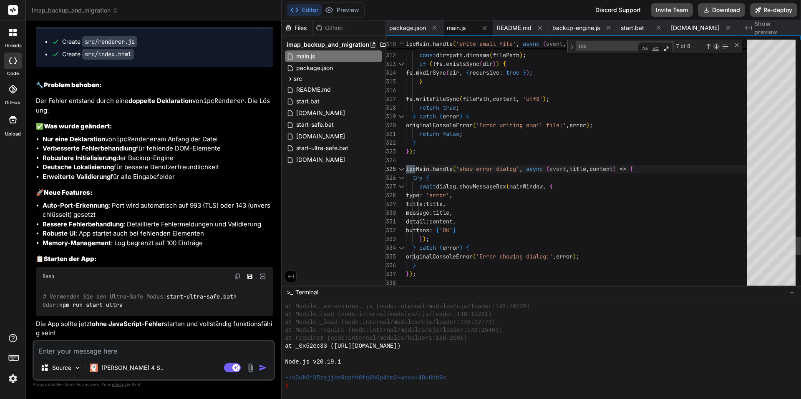
click at [717, 47] on div "Next Match (Enter)" at bounding box center [716, 46] width 7 height 7
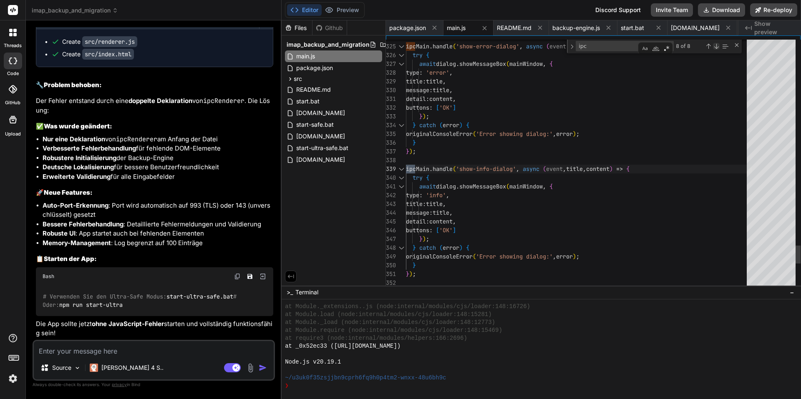
click at [717, 47] on div "Next Match (Enter)" at bounding box center [716, 46] width 7 height 7
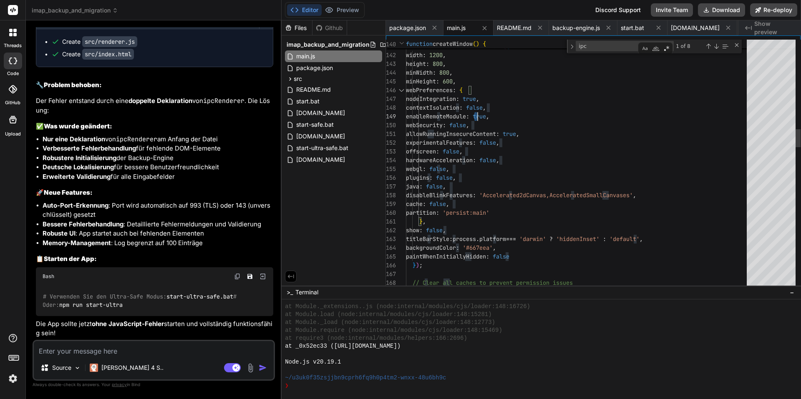
drag, startPoint x: 348, startPoint y: 19, endPoint x: 342, endPoint y: 5, distance: 15.2
click at [346, 16] on div "Editor Preview Disabled until preview for your project is generated Discord Sup…" at bounding box center [541, 10] width 519 height 20
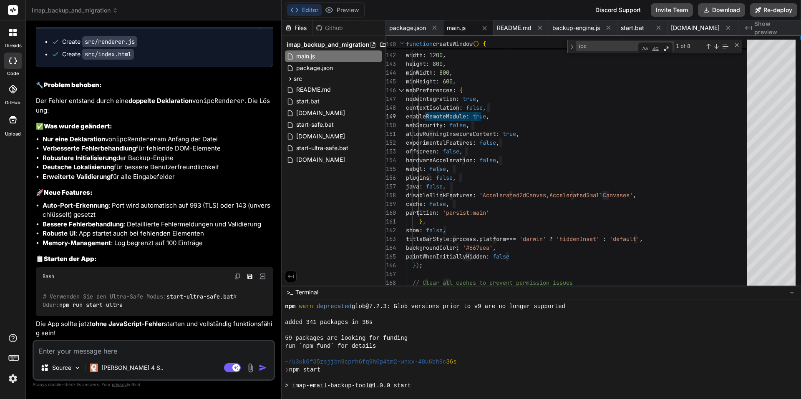
scroll to position [230, 0]
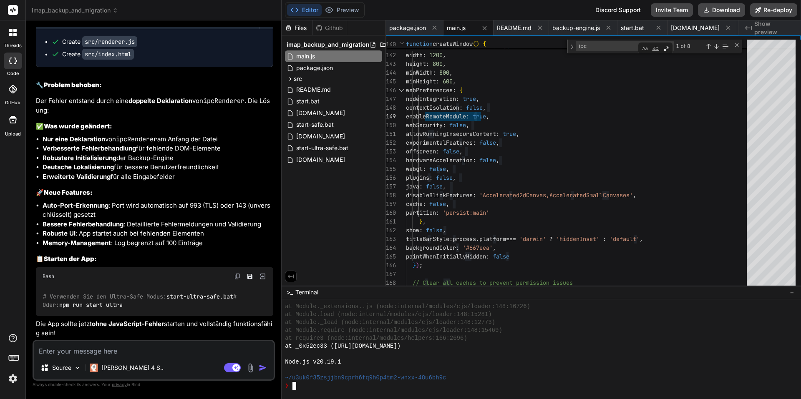
click at [304, 389] on div "❯" at bounding box center [537, 386] width 505 height 8
click at [352, 382] on div "at Module._extensions..js (node:internal/modules/cjs/loader:148:16726) at Modul…" at bounding box center [537, 346] width 505 height 87
click at [292, 385] on textarea "Terminal input" at bounding box center [293, 386] width 3 height 8
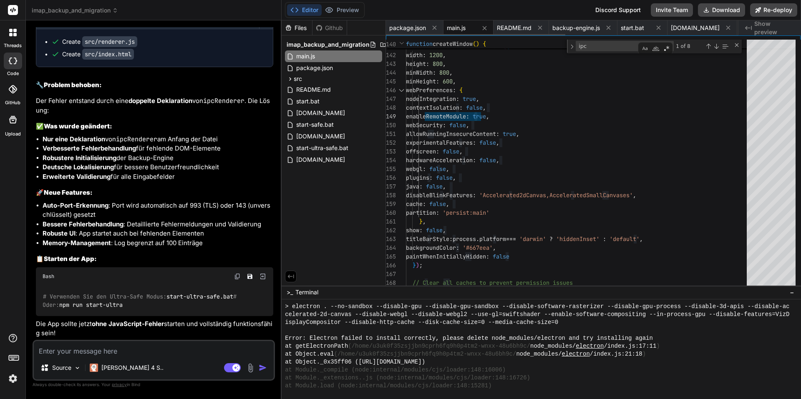
drag, startPoint x: 436, startPoint y: 23, endPoint x: 433, endPoint y: 26, distance: 4.4
click at [433, 26] on button at bounding box center [434, 28] width 10 height 10
click at [433, 26] on div "main.js" at bounding box center [411, 27] width 50 height 15
click at [427, 28] on icon at bounding box center [427, 28] width 4 height 4
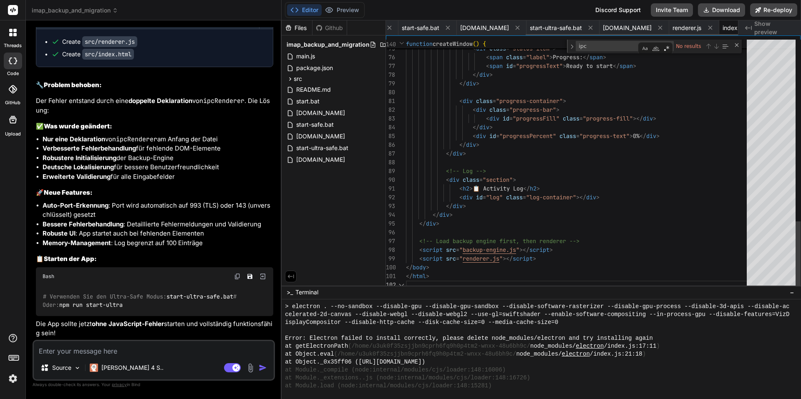
click at [444, 28] on icon at bounding box center [447, 27] width 7 height 7
click at [427, 28] on icon at bounding box center [427, 27] width 7 height 7
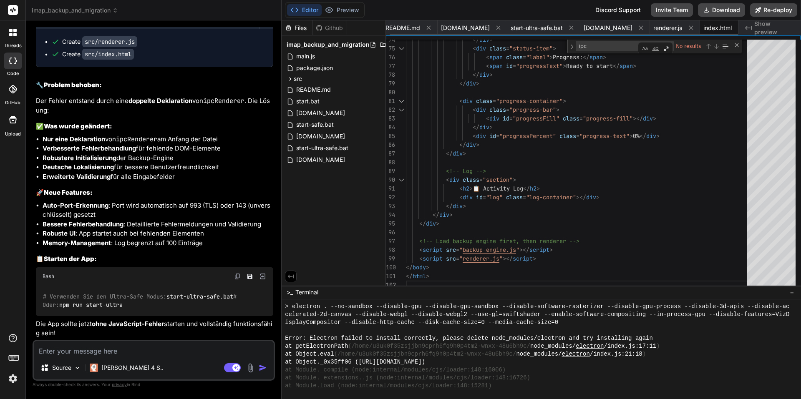
click at [427, 28] on icon at bounding box center [428, 27] width 7 height 7
click at [427, 28] on div "[DOMAIN_NAME]" at bounding box center [421, 27] width 70 height 15
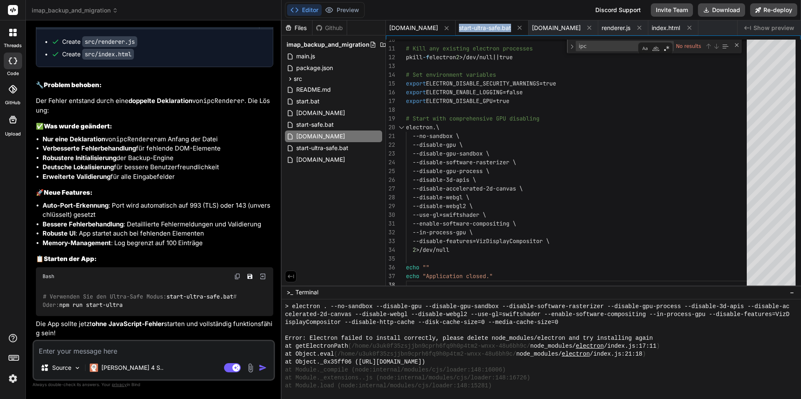
click at [443, 26] on icon at bounding box center [446, 28] width 7 height 7
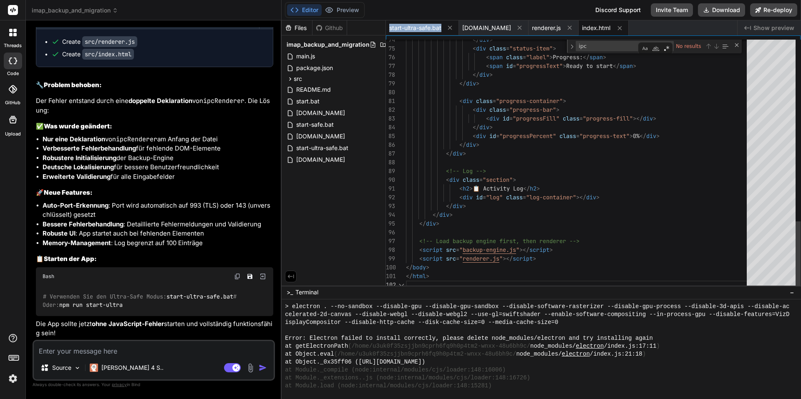
click at [431, 26] on span "start-ultra-safe.bat" at bounding box center [415, 28] width 52 height 8
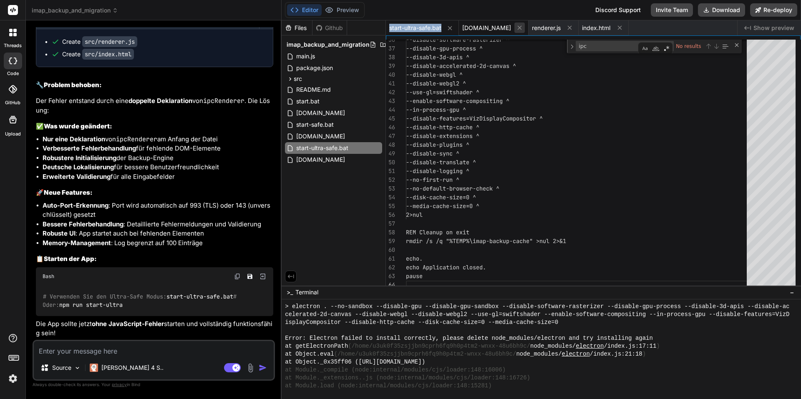
click at [450, 30] on icon at bounding box center [449, 28] width 7 height 7
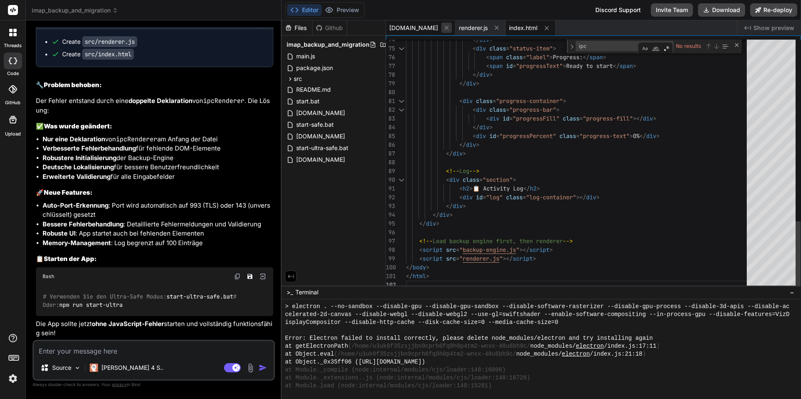
click at [450, 30] on icon at bounding box center [446, 27] width 7 height 7
drag, startPoint x: 417, startPoint y: 32, endPoint x: 423, endPoint y: 32, distance: 6.3
click at [419, 32] on div "renderer.js" at bounding box center [411, 27] width 50 height 15
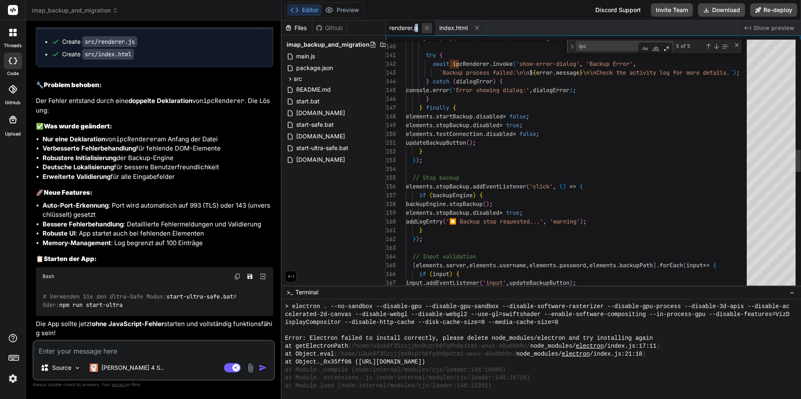
click at [423, 32] on button at bounding box center [427, 28] width 10 height 10
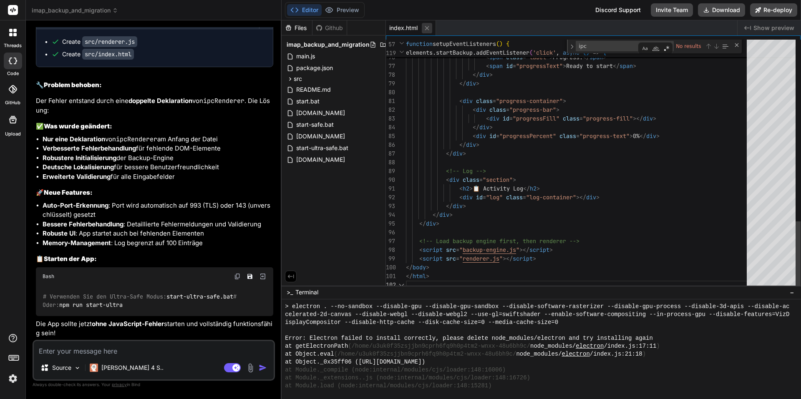
click at [426, 28] on icon at bounding box center [427, 28] width 4 height 4
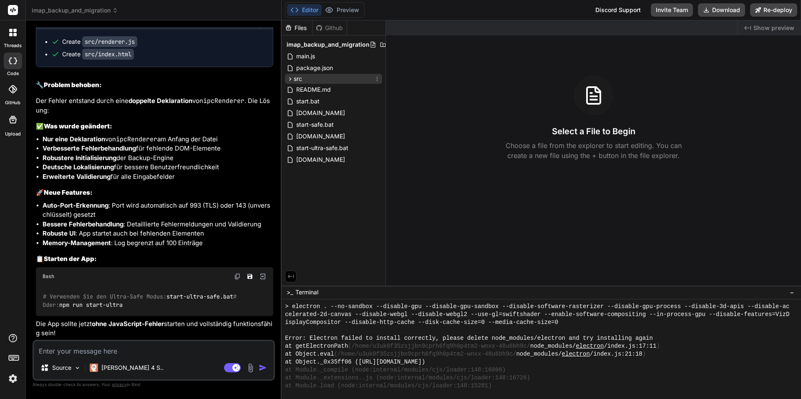
click at [337, 74] on div "src" at bounding box center [333, 79] width 97 height 10
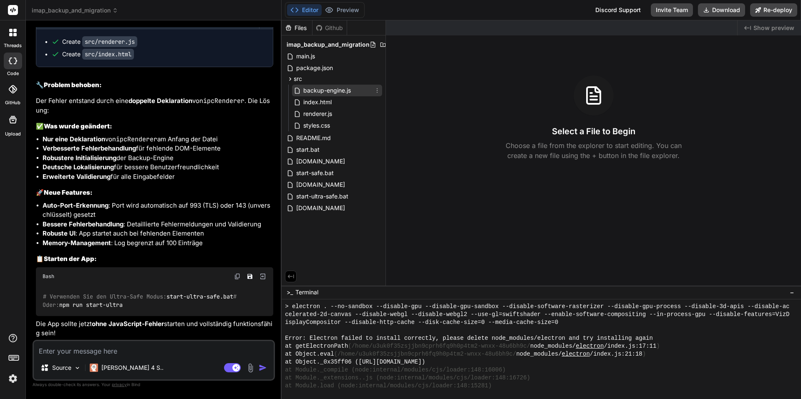
click at [360, 93] on div "backup-engine.js" at bounding box center [337, 91] width 90 height 12
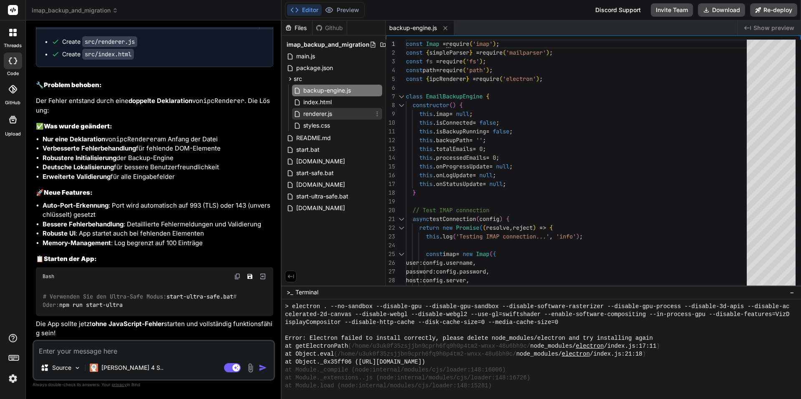
click at [361, 112] on div "renderer.js" at bounding box center [337, 114] width 90 height 12
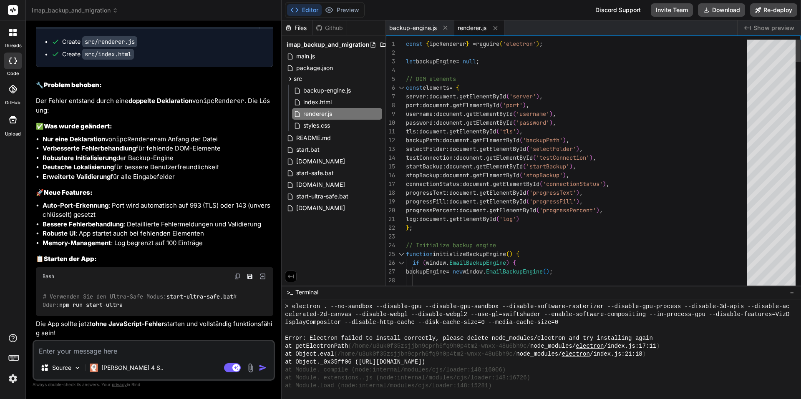
drag, startPoint x: 486, startPoint y: 49, endPoint x: 481, endPoint y: 46, distance: 6.0
drag, startPoint x: 486, startPoint y: 43, endPoint x: 503, endPoint y: 61, distance: 24.2
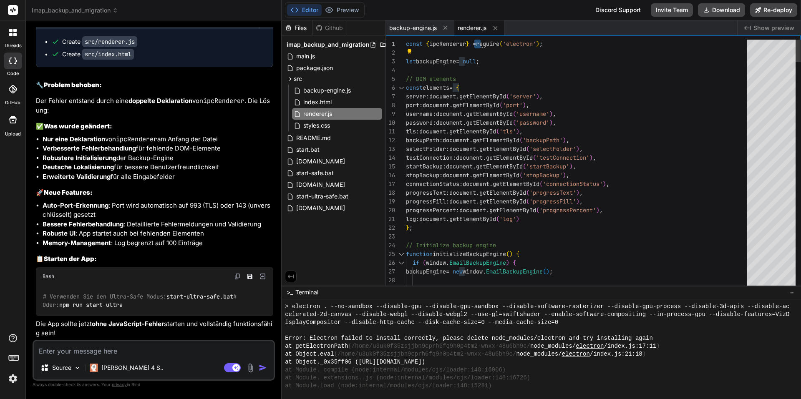
drag, startPoint x: 499, startPoint y: 94, endPoint x: 499, endPoint y: 105, distance: 10.4
